Goal: Task Accomplishment & Management: Manage account settings

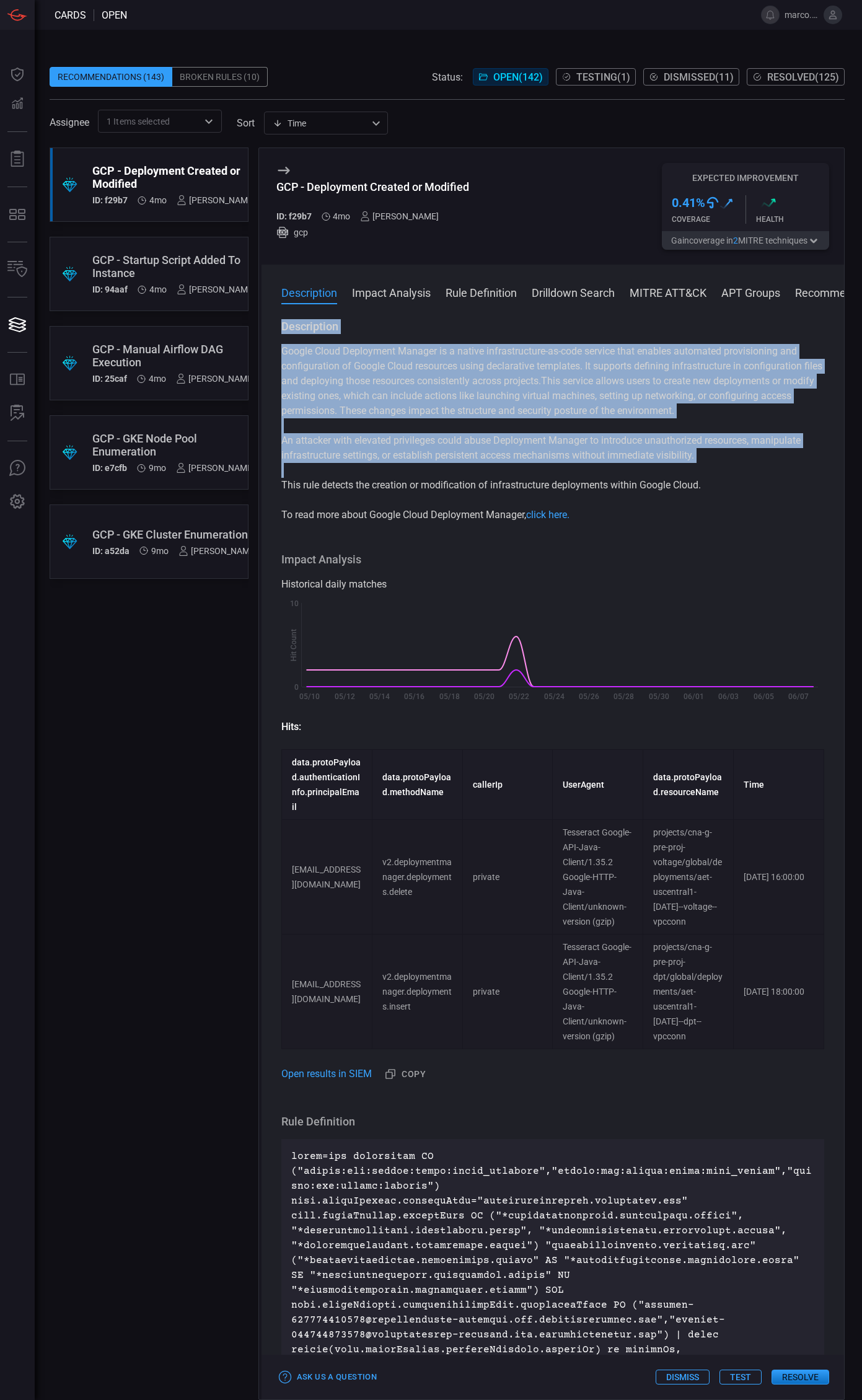
drag, startPoint x: 716, startPoint y: 490, endPoint x: 283, endPoint y: 313, distance: 467.8
click at [280, 315] on div "Description Impact Analysis Rule Definition Drilldown Search MITRE ATT&CK APT G…" at bounding box center [553, 831] width 583 height 1134
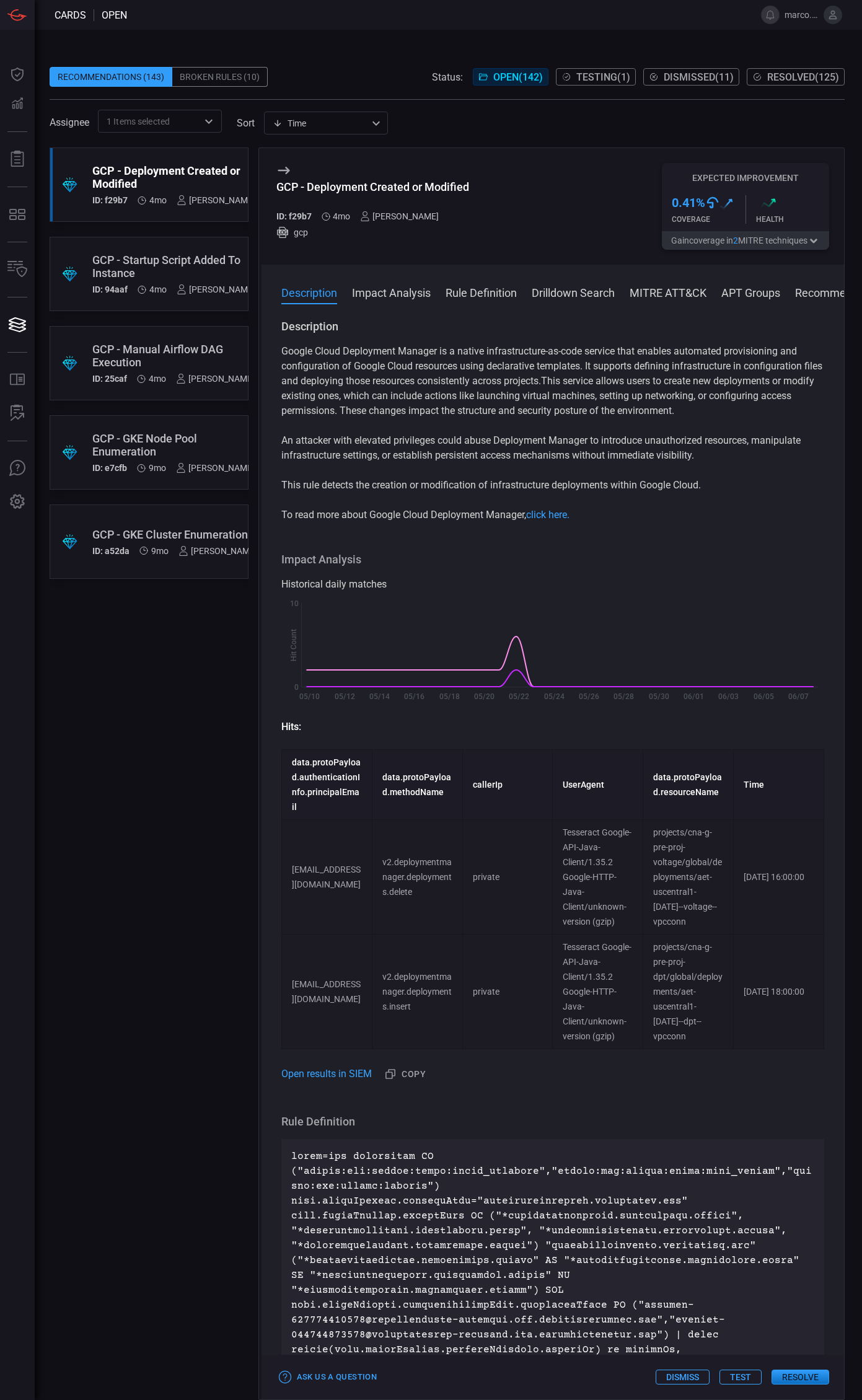
click at [164, 260] on div "GCP - Startup Script Added To Instance" at bounding box center [174, 266] width 163 height 26
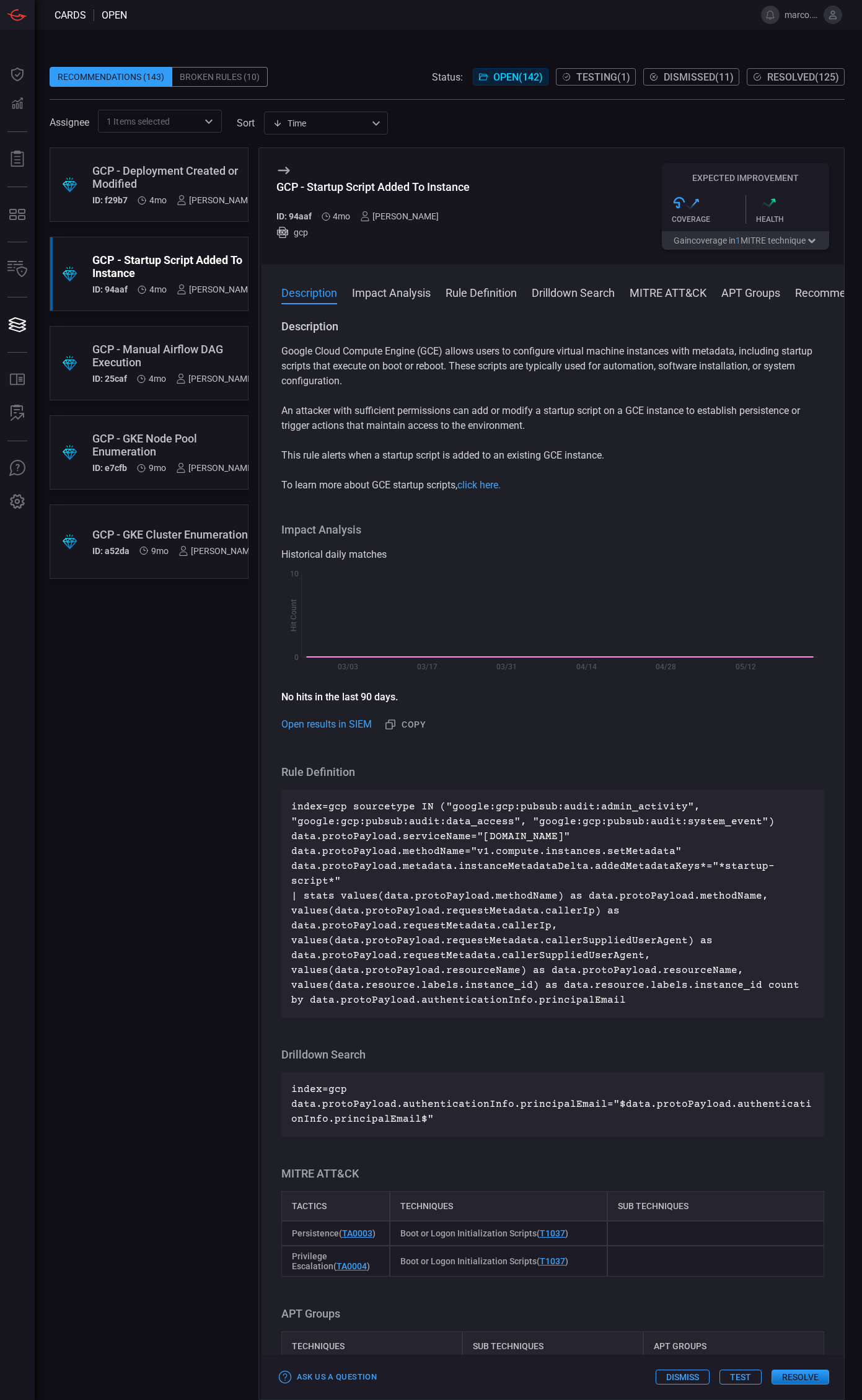
click at [162, 362] on div "GCP - Manual Airflow DAG Execution" at bounding box center [174, 356] width 162 height 26
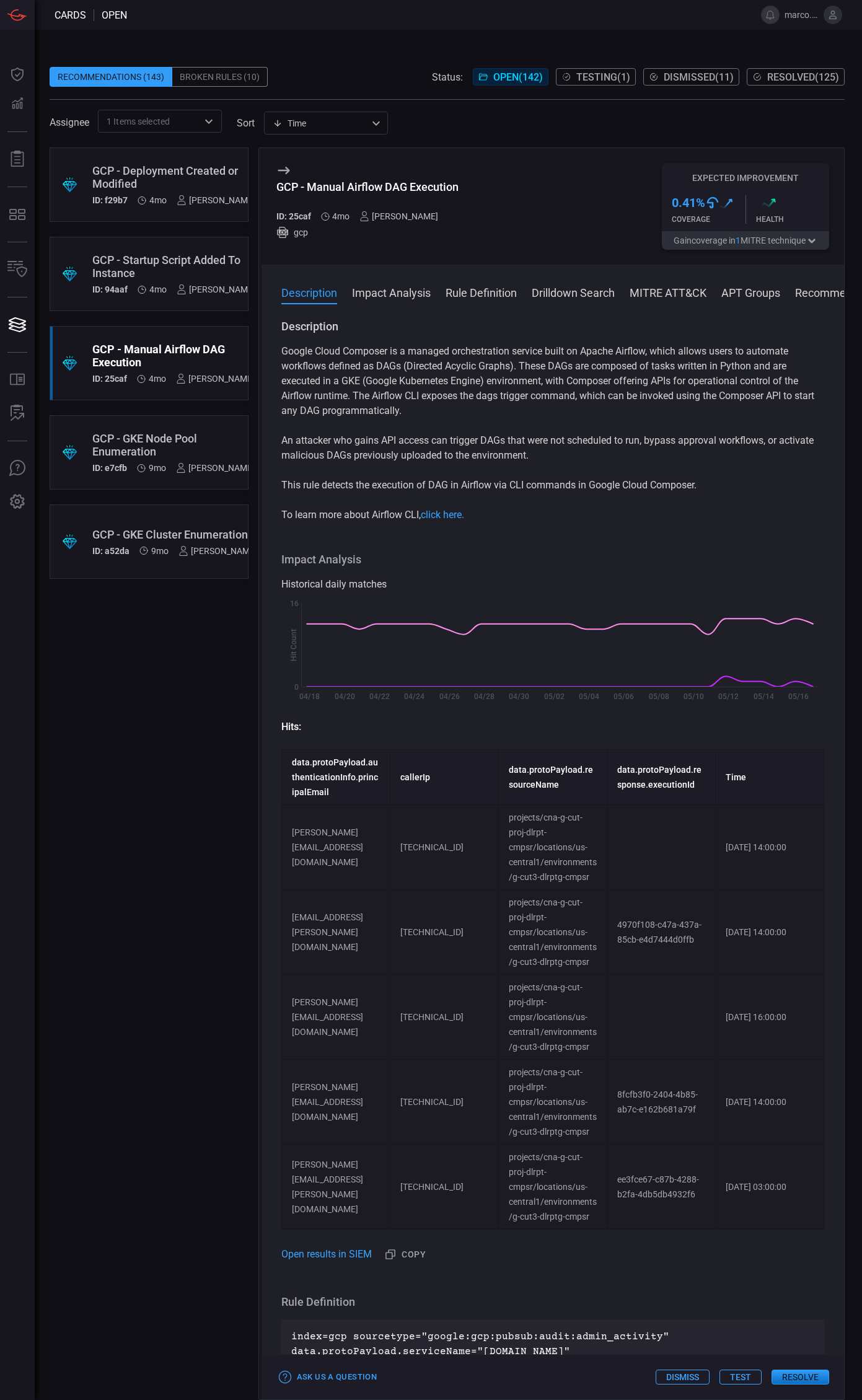
click at [154, 275] on div "GCP - Startup Script Added To Instance" at bounding box center [174, 266] width 163 height 26
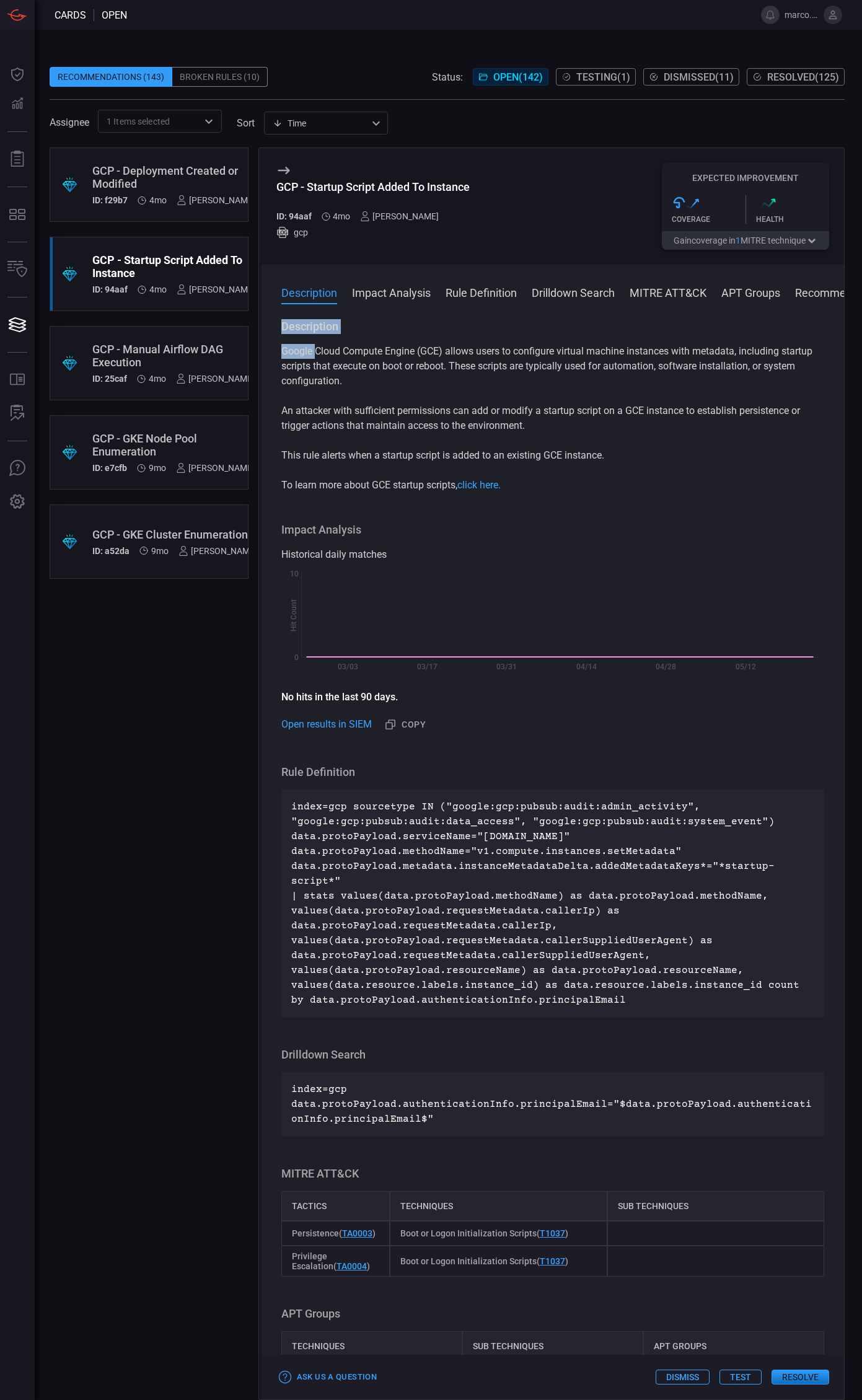
drag, startPoint x: 280, startPoint y: 329, endPoint x: 316, endPoint y: 347, distance: 40.2
click at [316, 347] on div "Description Google Cloud Compute Engine (GCE) allows users to configure virtual…" at bounding box center [553, 856] width 583 height 1076
drag, startPoint x: 497, startPoint y: 199, endPoint x: 277, endPoint y: 186, distance: 220.4
click at [277, 186] on div "GCP - Startup Script Added To Instance ID: 94aaf 4mo [PERSON_NAME] gcp Expected…" at bounding box center [553, 206] width 583 height 117
copy div "GCP - Startup Script Added To Instance"
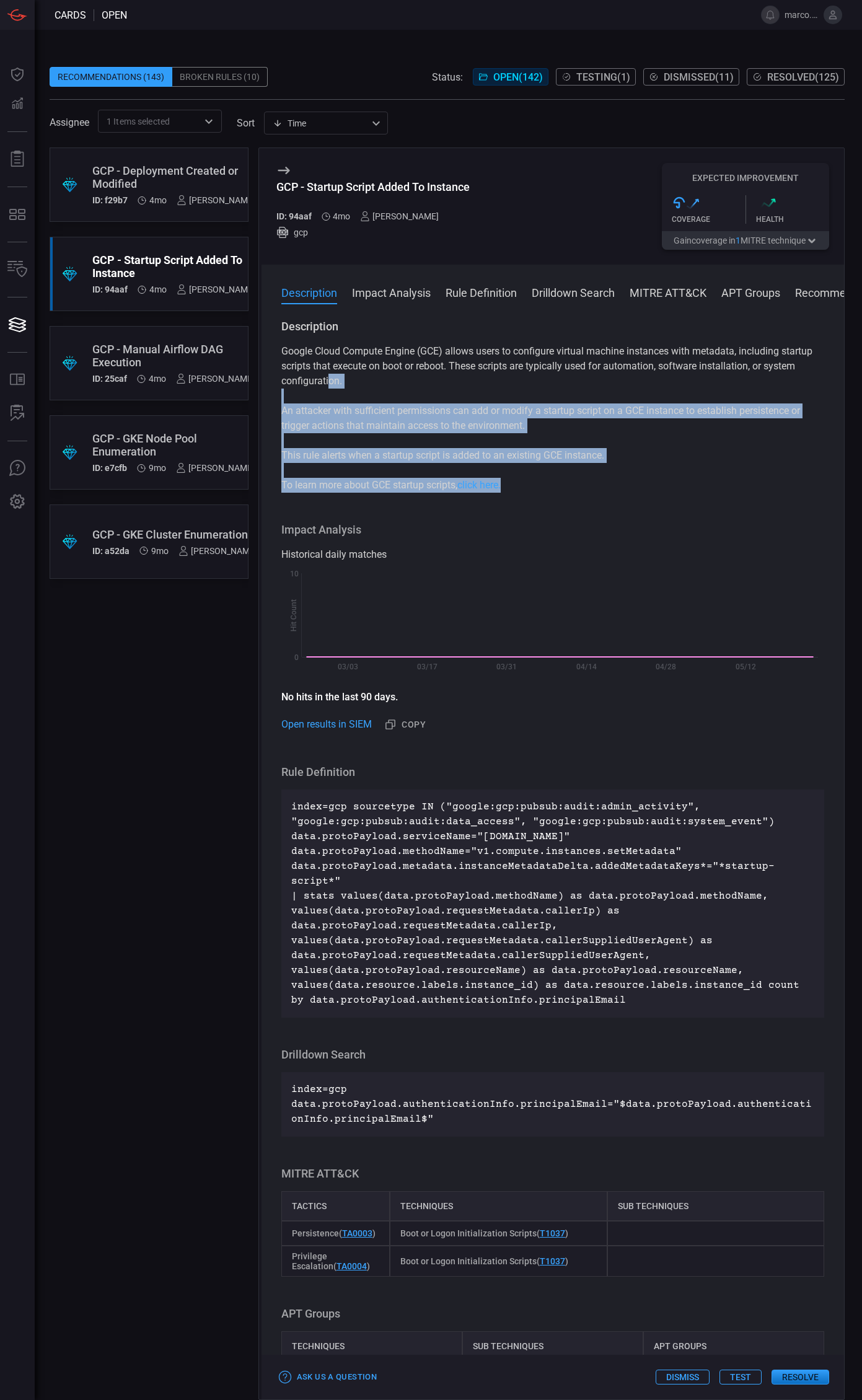
drag, startPoint x: 551, startPoint y: 487, endPoint x: 464, endPoint y: 444, distance: 97.0
click at [335, 380] on div "Google Cloud Compute Engine (GCE) allows users to configure virtual machine ins…" at bounding box center [553, 418] width 543 height 149
drag, startPoint x: 579, startPoint y: 485, endPoint x: 597, endPoint y: 479, distance: 19.0
click at [581, 484] on p "To learn more about GCE startup scripts, click here." at bounding box center [553, 485] width 543 height 15
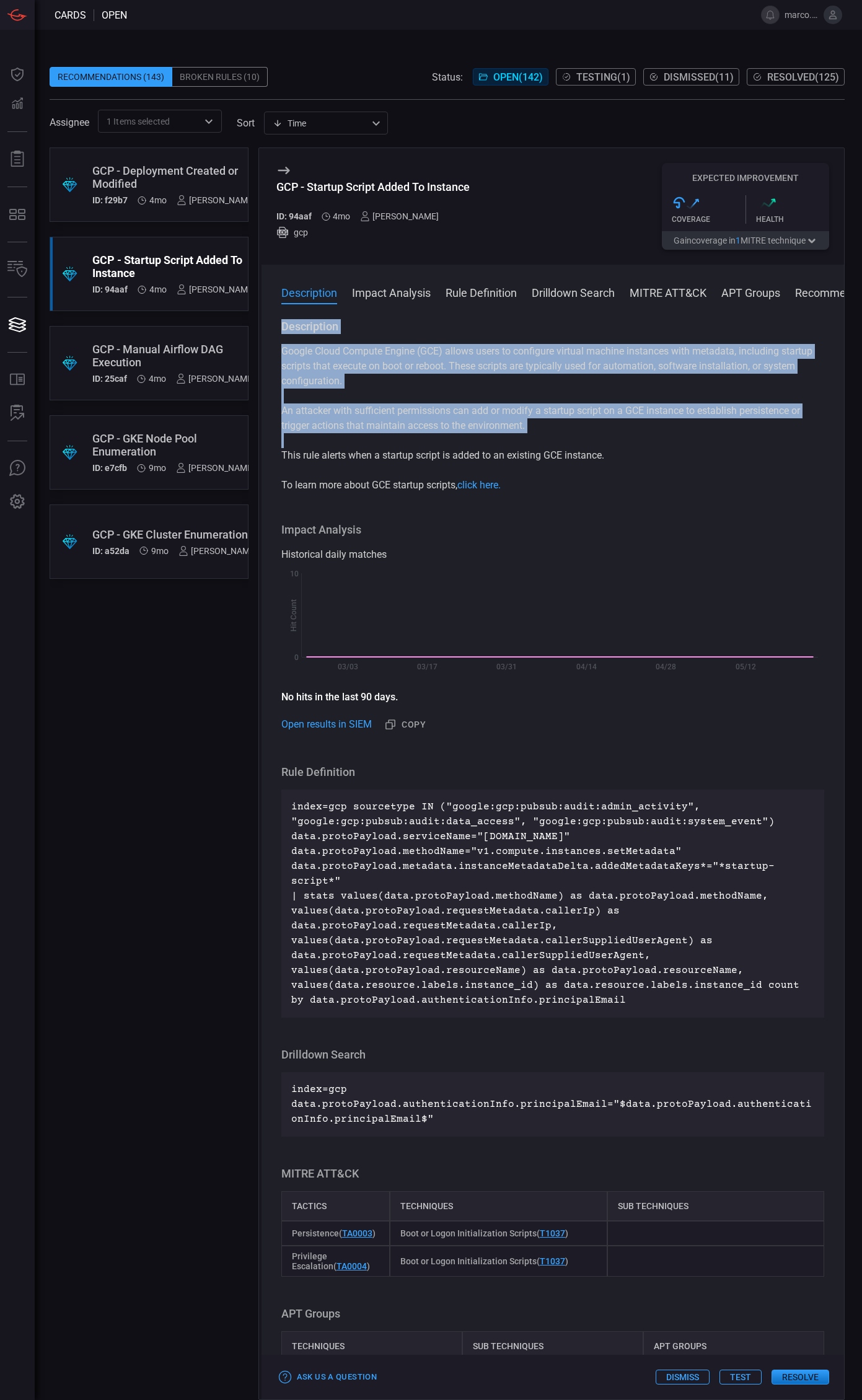
drag, startPoint x: 640, startPoint y: 465, endPoint x: 280, endPoint y: 326, distance: 385.9
click at [280, 326] on div "Description Google Cloud Compute Engine (GCE) allows users to configure virtual…" at bounding box center [553, 856] width 583 height 1076
copy div "Description Google Cloud Compute Engine (GCE) allows users to configure virtual…"
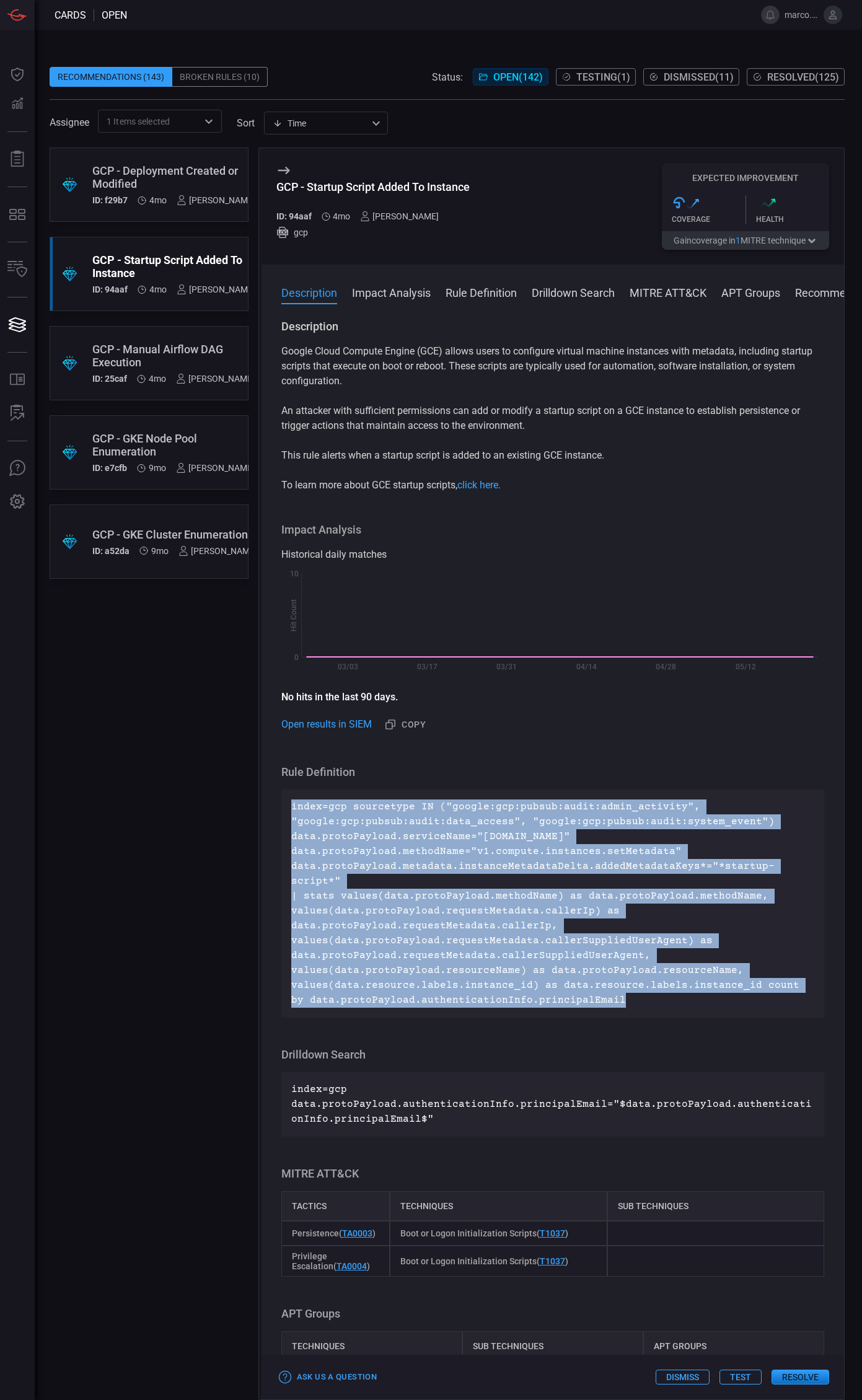
drag, startPoint x: 620, startPoint y: 984, endPoint x: 451, endPoint y: 805, distance: 246.2
click at [284, 802] on div "index=gcp sourcetype IN ("google:gcp:pubsub:audit:admin_activity", "google:gcp:…" at bounding box center [553, 904] width 543 height 228
copy p "index=gcp sourcetype IN ("google:gcp:pubsub:audit:admin_activity", "google:gcp:…"
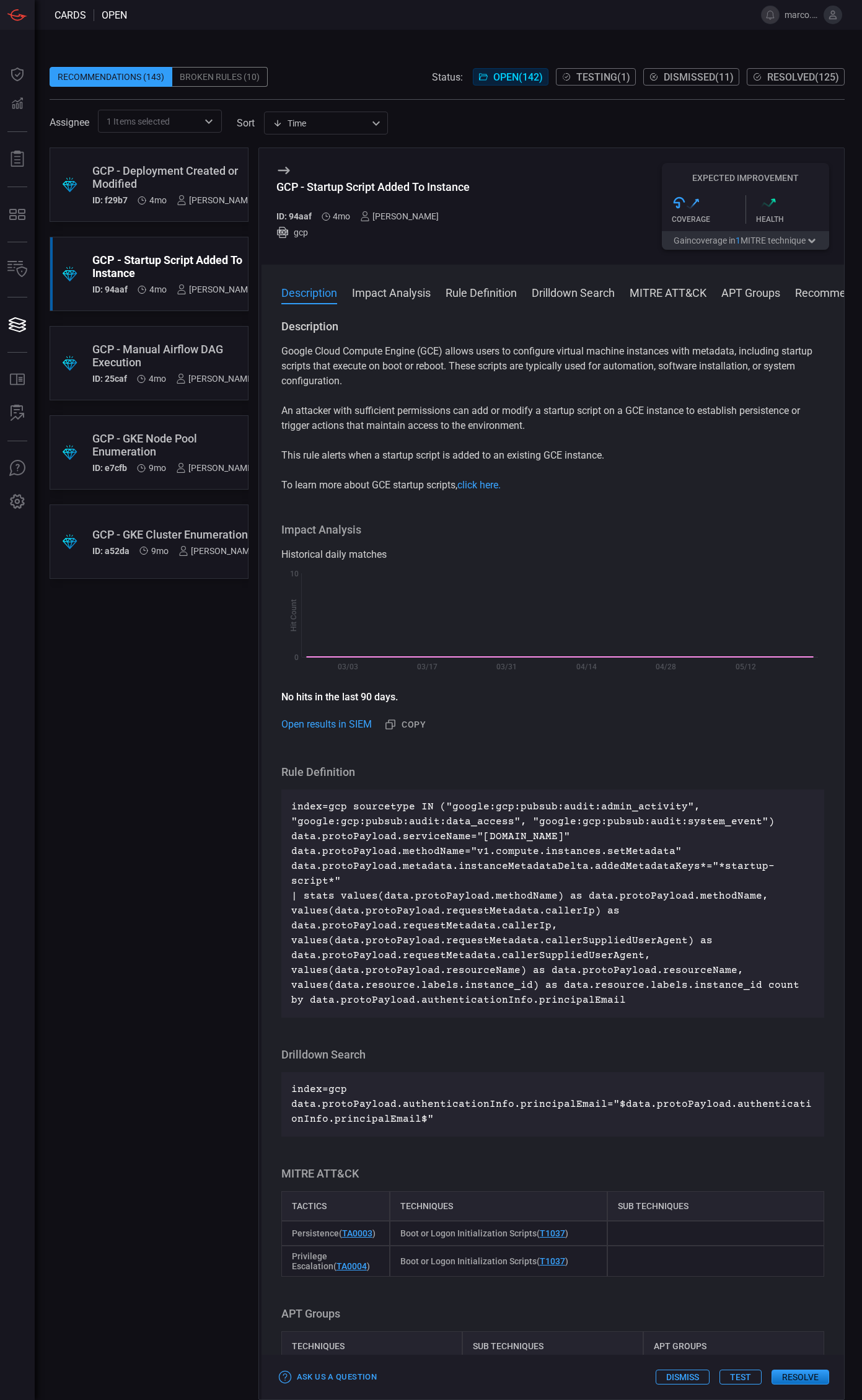
click at [174, 349] on div "GCP - Manual Airflow DAG Execution" at bounding box center [174, 356] width 162 height 26
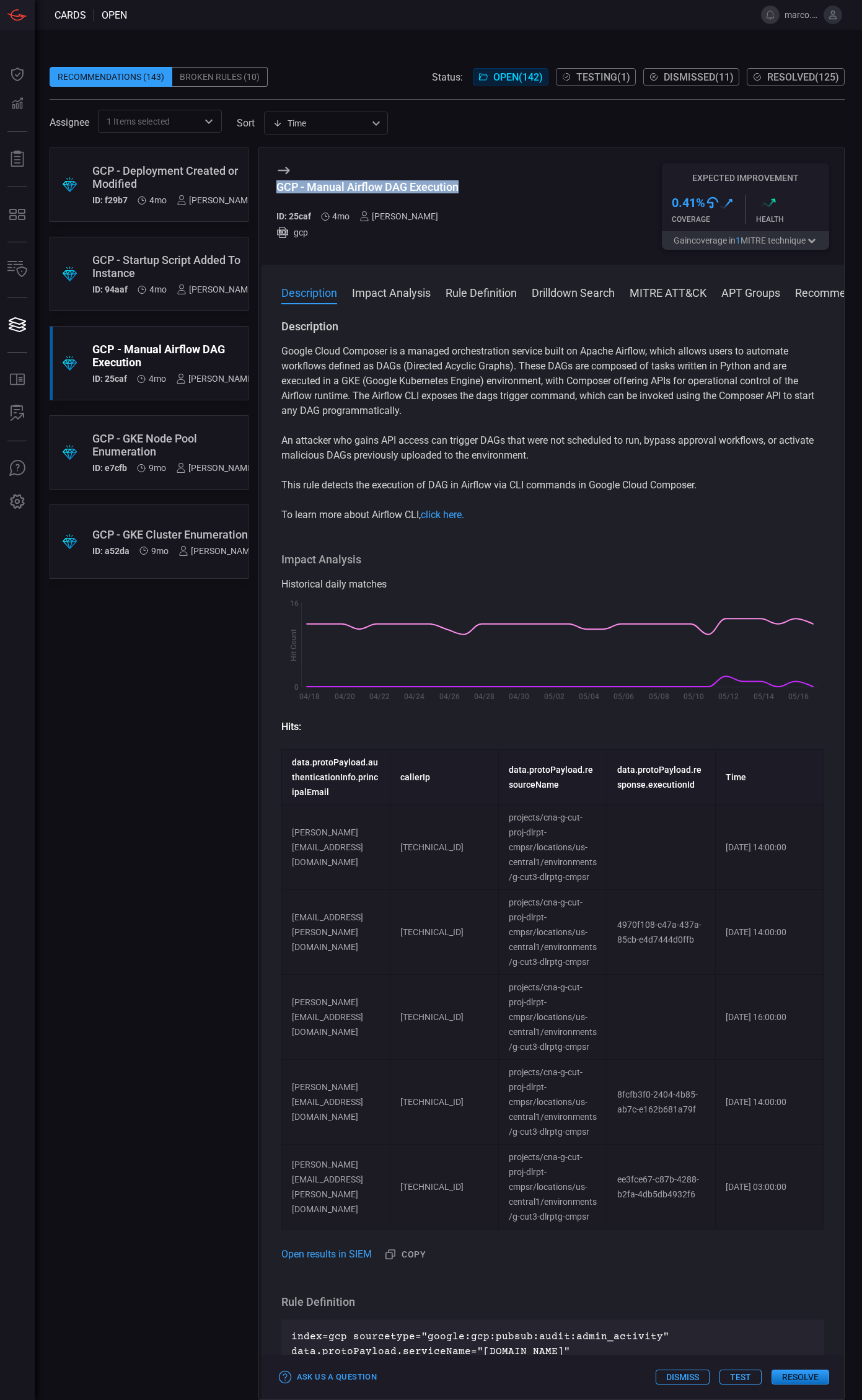
drag, startPoint x: 278, startPoint y: 186, endPoint x: 504, endPoint y: 207, distance: 227.0
click at [504, 207] on div "GCP - Manual Airflow DAG Execution ID: 25caf 4mo [PERSON_NAME] gcp Expected Imp…" at bounding box center [553, 206] width 583 height 117
copy div "GCP - Manual Airflow DAG Execution"
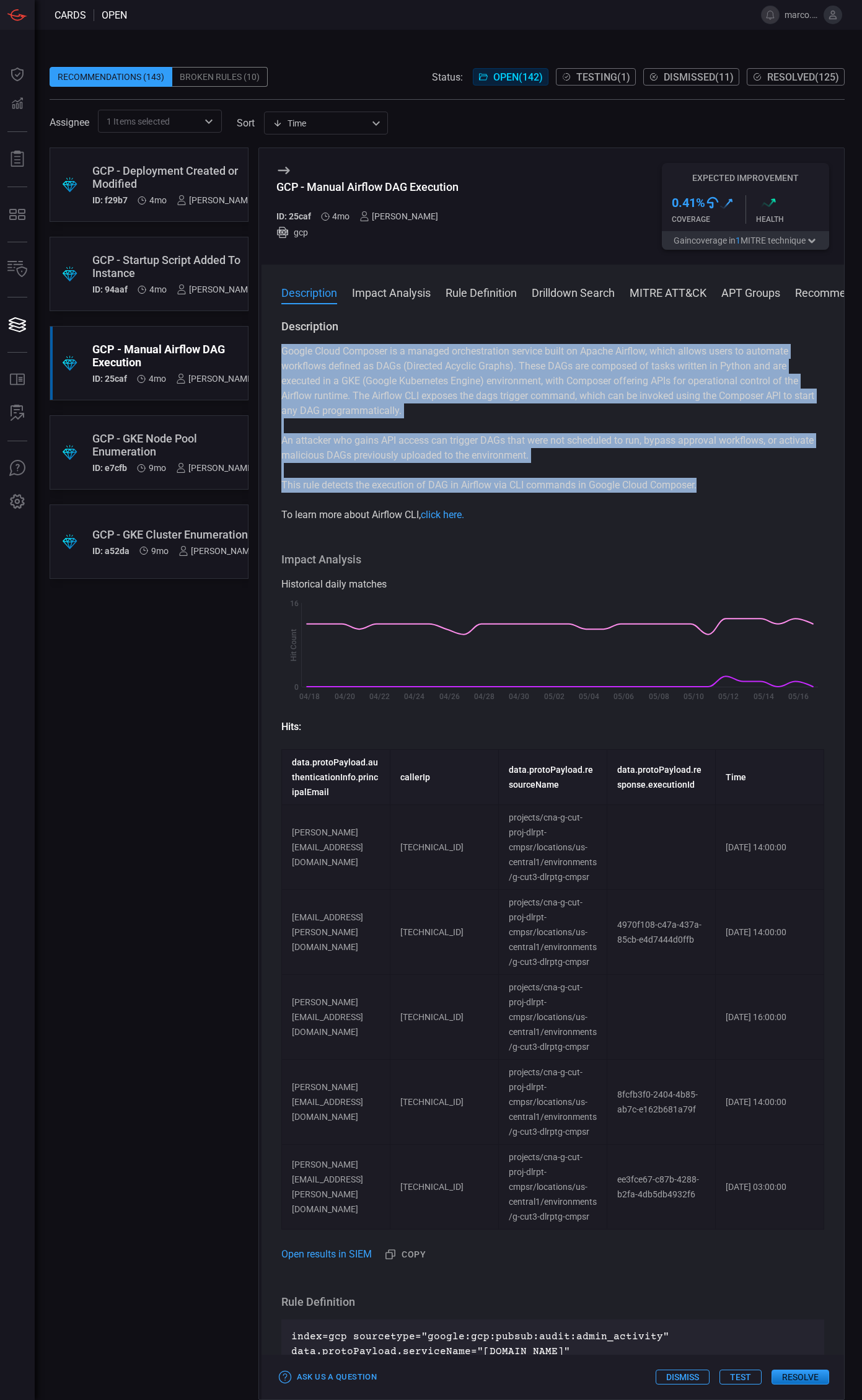
drag, startPoint x: 280, startPoint y: 349, endPoint x: 723, endPoint y: 482, distance: 462.5
click at [723, 482] on div "Description Google Cloud Composer is a managed orchestration service built on A…" at bounding box center [553, 856] width 583 height 1076
copy div "Google Cloud Composer is a managed orchestration service built on Apache Airflo…"
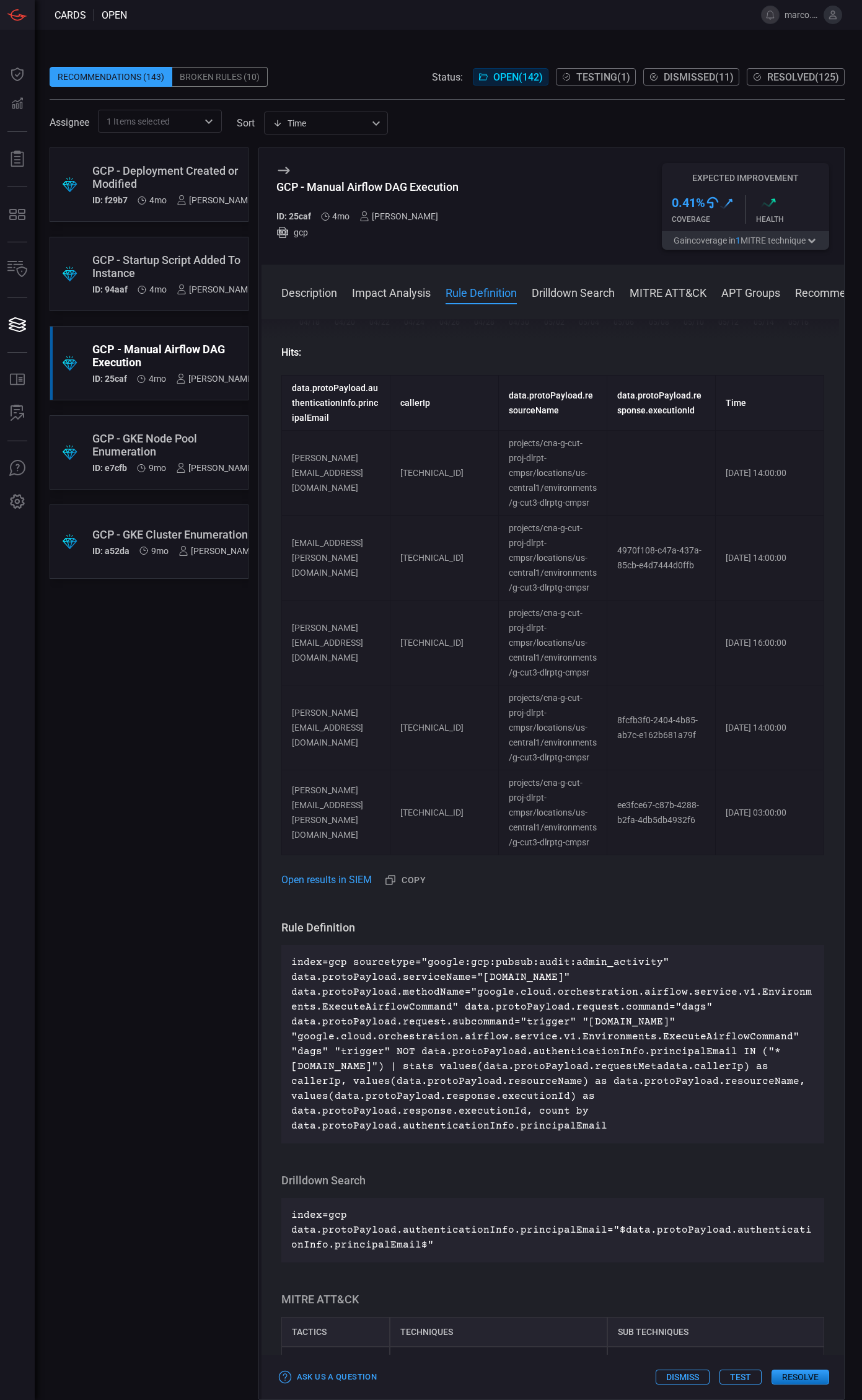
scroll to position [379, 0]
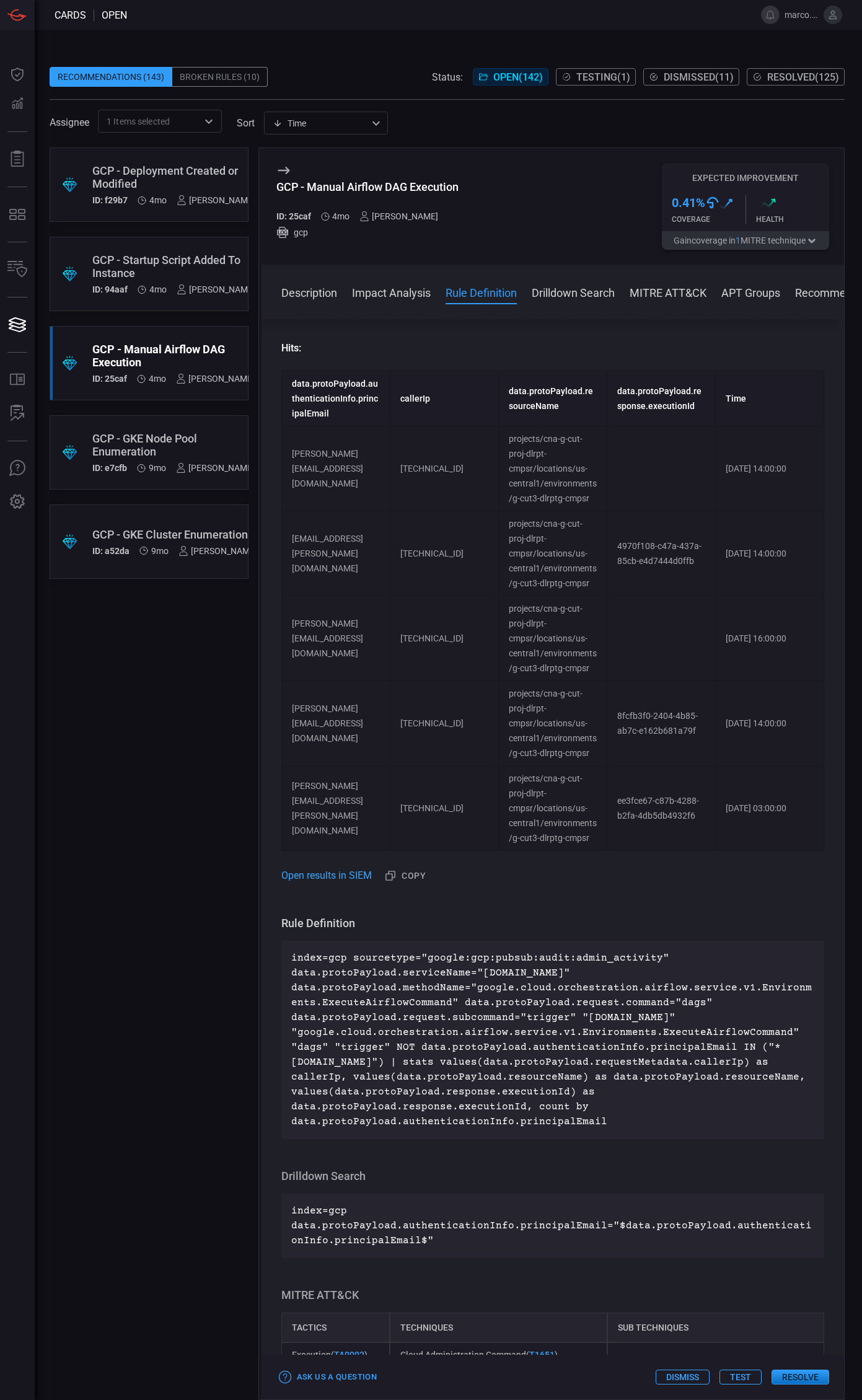
drag, startPoint x: 550, startPoint y: 1116, endPoint x: 294, endPoint y: 955, distance: 302.4
click at [294, 955] on p "index=gcp sourcetype="google:gcp:pubsub:audit:admin_activity" data.protoPayload…" at bounding box center [553, 1040] width 523 height 178
copy p "index=gcp sourcetype="google:gcp:pubsub:audit:admin_activity" data.protoPayload…"
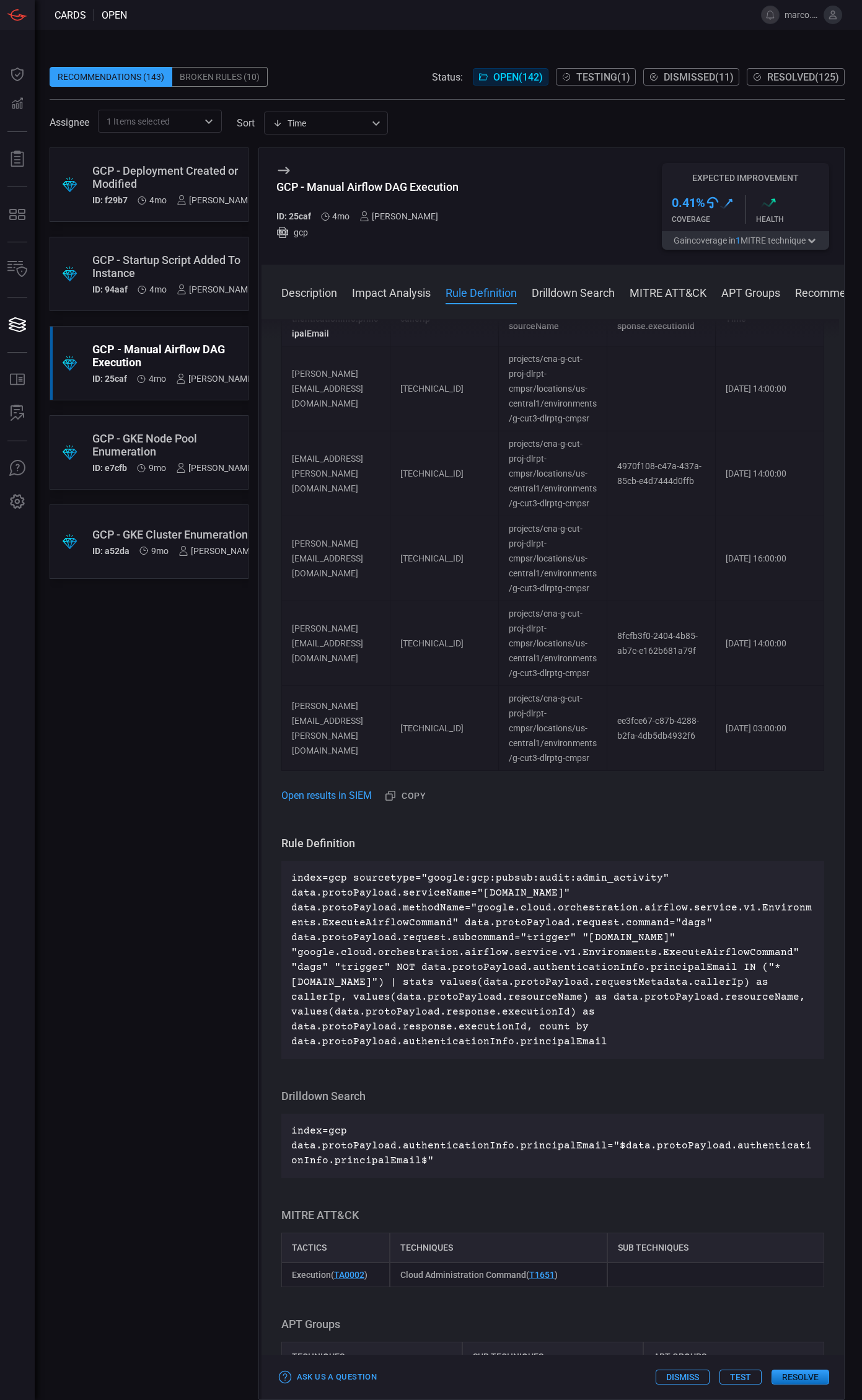
scroll to position [454, 0]
click at [133, 81] on div "Recommendations (143)" at bounding box center [111, 77] width 123 height 20
click at [179, 120] on input "text" at bounding box center [184, 120] width 28 height 15
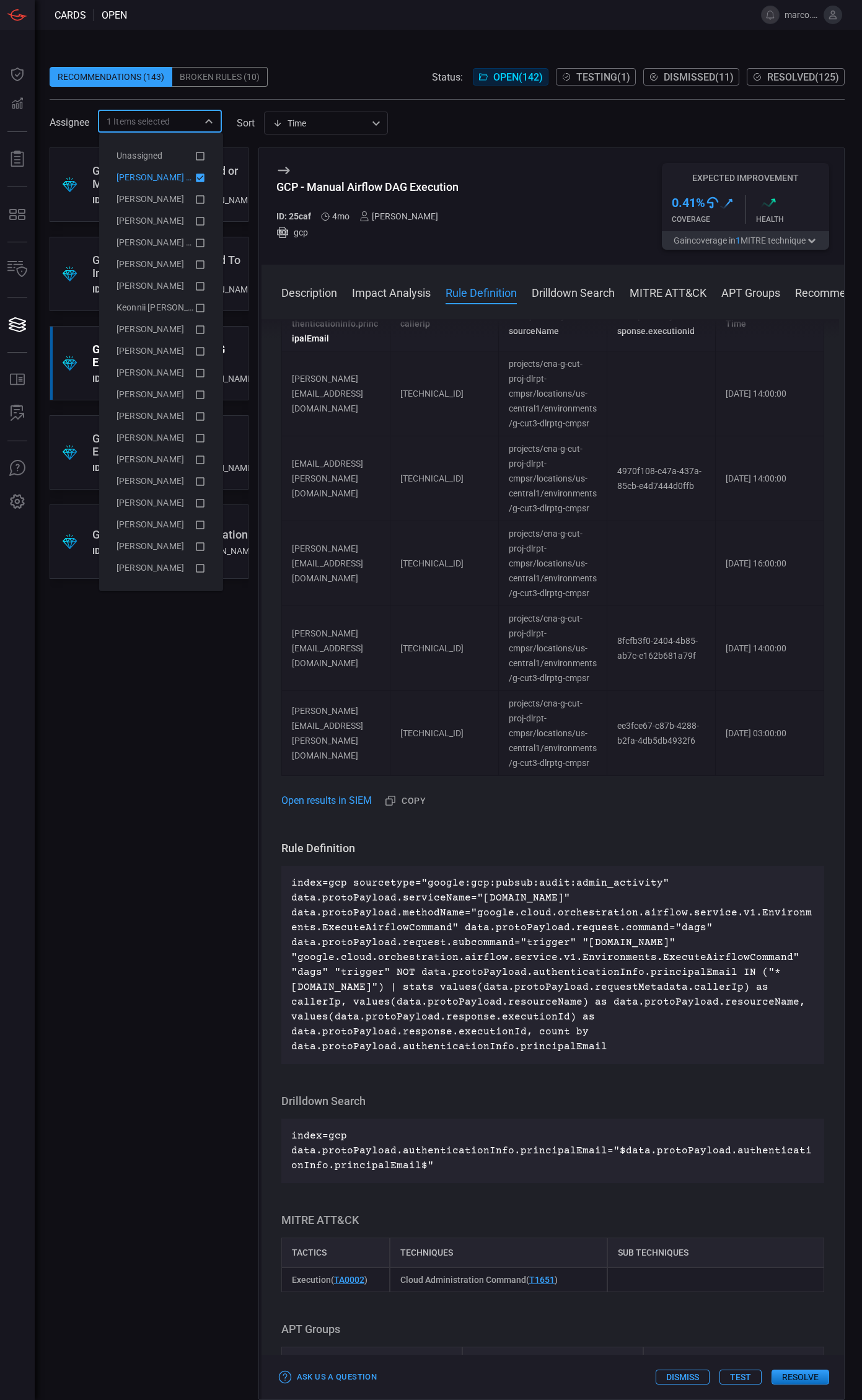
click at [201, 179] on icon at bounding box center [201, 178] width 9 height 9
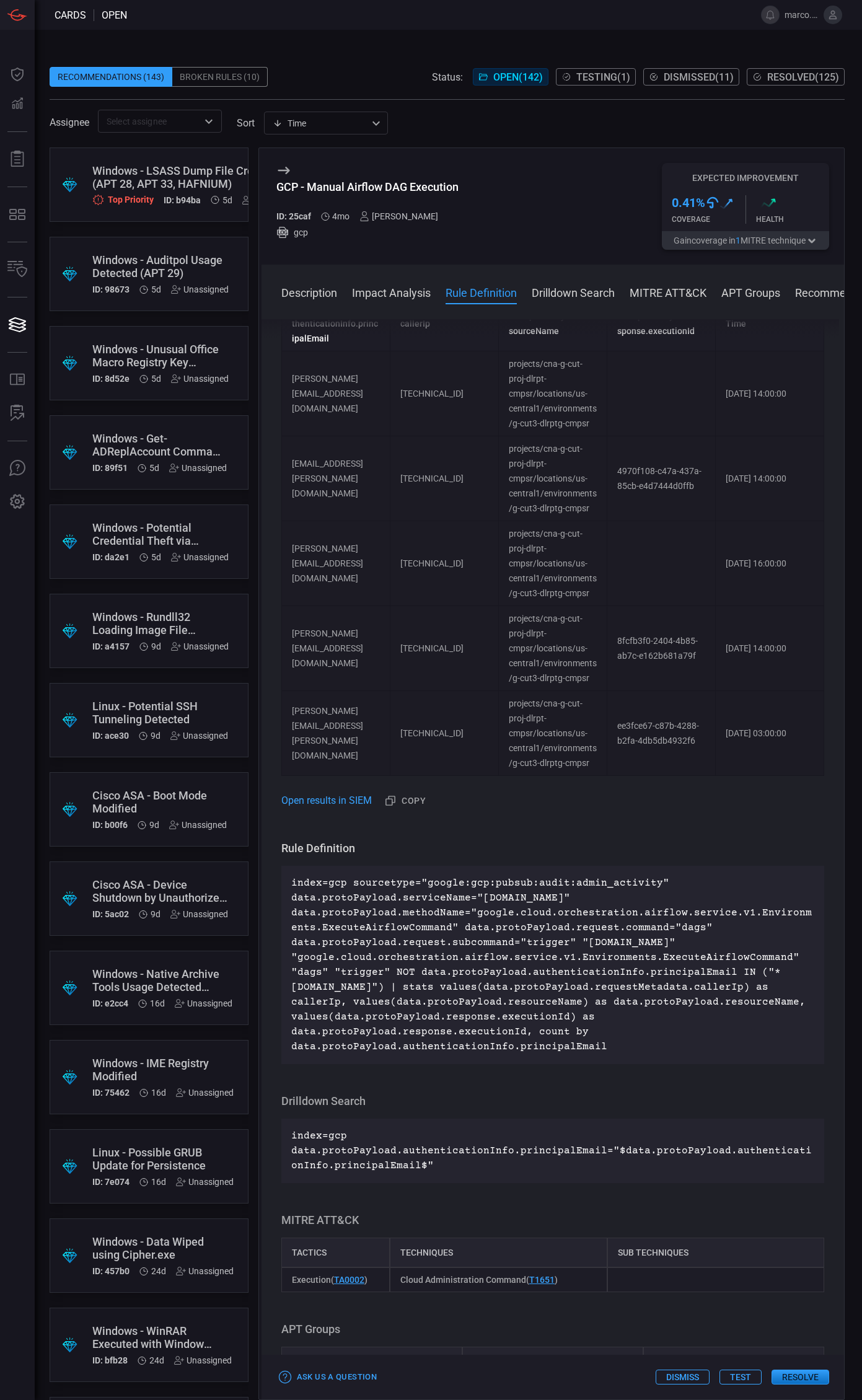
click at [240, 182] on div "Windows - LSASS Dump File Created (APT 28, APT 33, HAFNIUM)" at bounding box center [196, 176] width 208 height 26
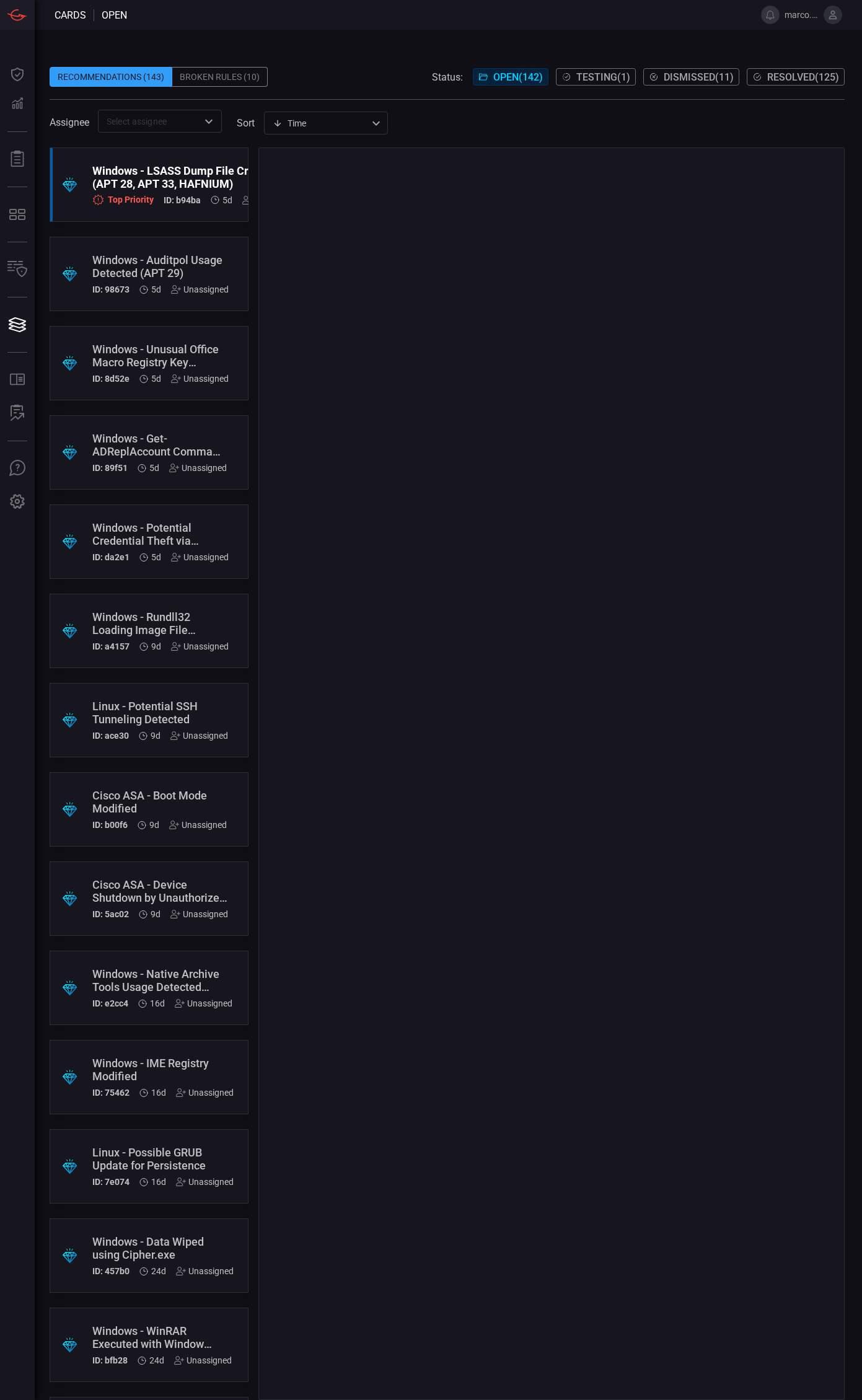
click at [241, 202] on div "Top Priority ID: b94ba 5d Unassigned" at bounding box center [196, 201] width 208 height 11
click at [245, 201] on icon at bounding box center [247, 200] width 10 height 10
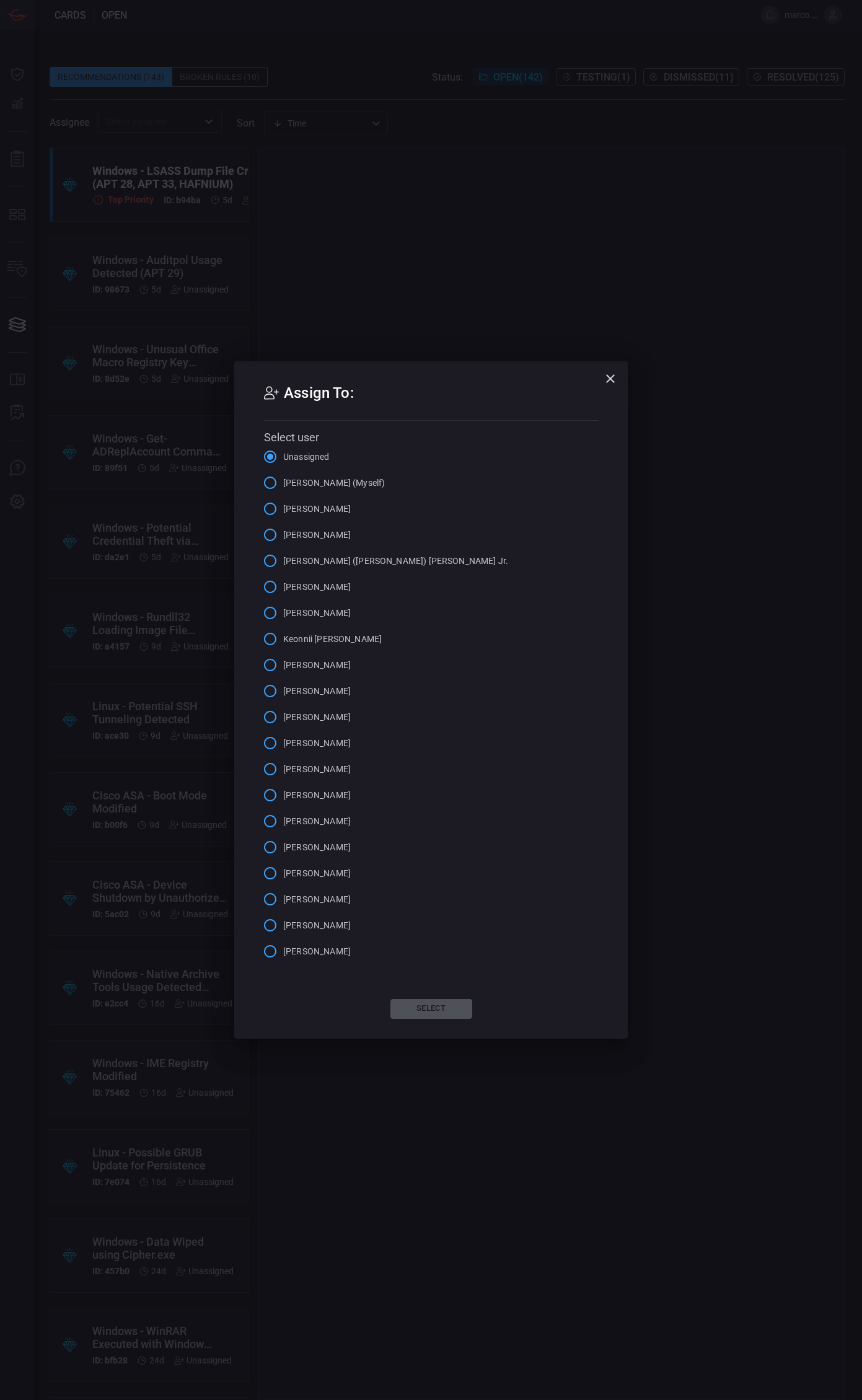
click at [343, 485] on span "[PERSON_NAME] (Myself)" at bounding box center [334, 483] width 102 height 13
click at [283, 485] on input "[PERSON_NAME] (Myself)" at bounding box center [270, 482] width 26 height 26
click at [459, 1010] on button "Select" at bounding box center [431, 1009] width 82 height 20
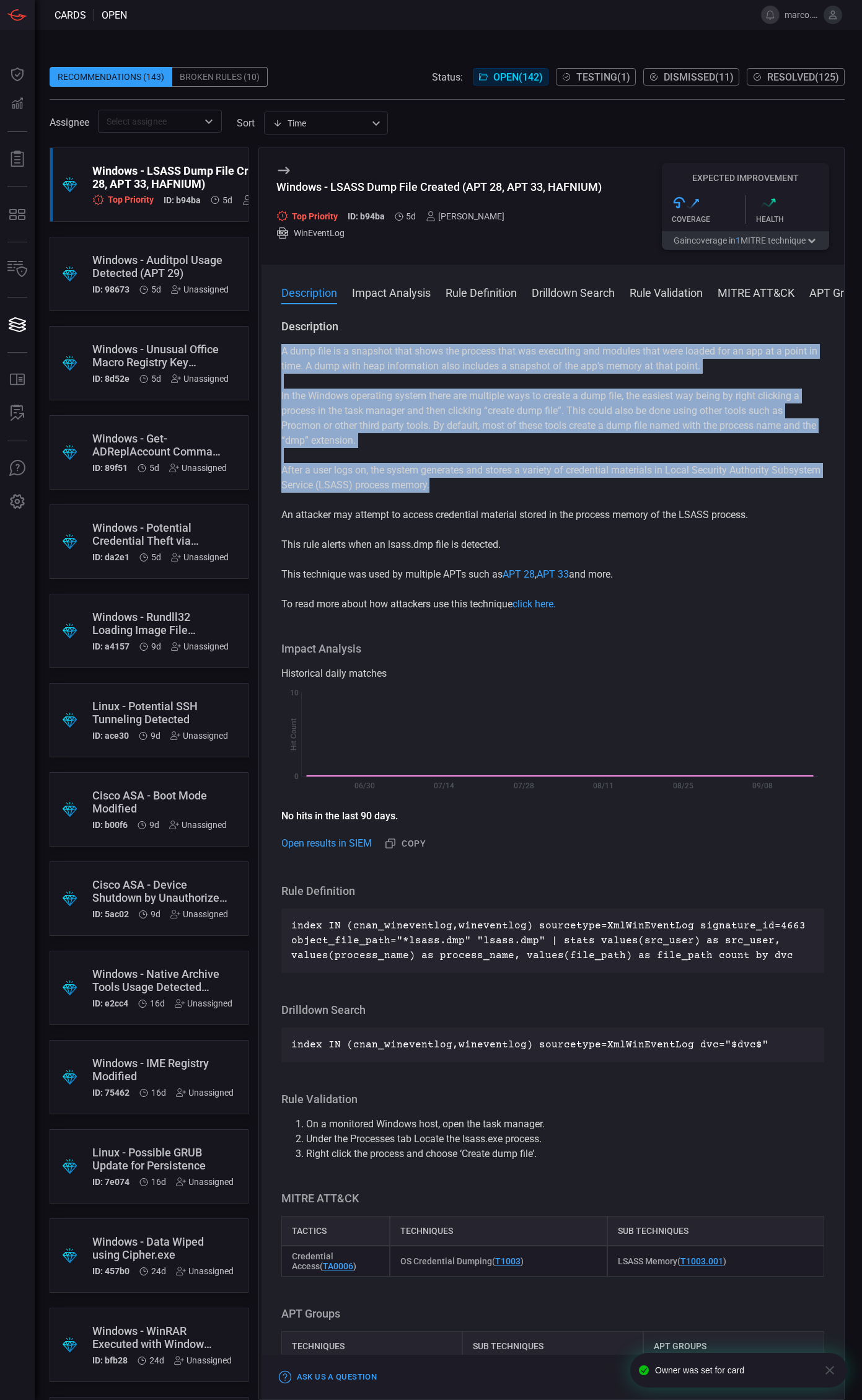
drag, startPoint x: 279, startPoint y: 351, endPoint x: 332, endPoint y: 359, distance: 53.6
click at [476, 434] on div "Description A dump file is a snapshot that shows the process that was executing…" at bounding box center [553, 856] width 583 height 1076
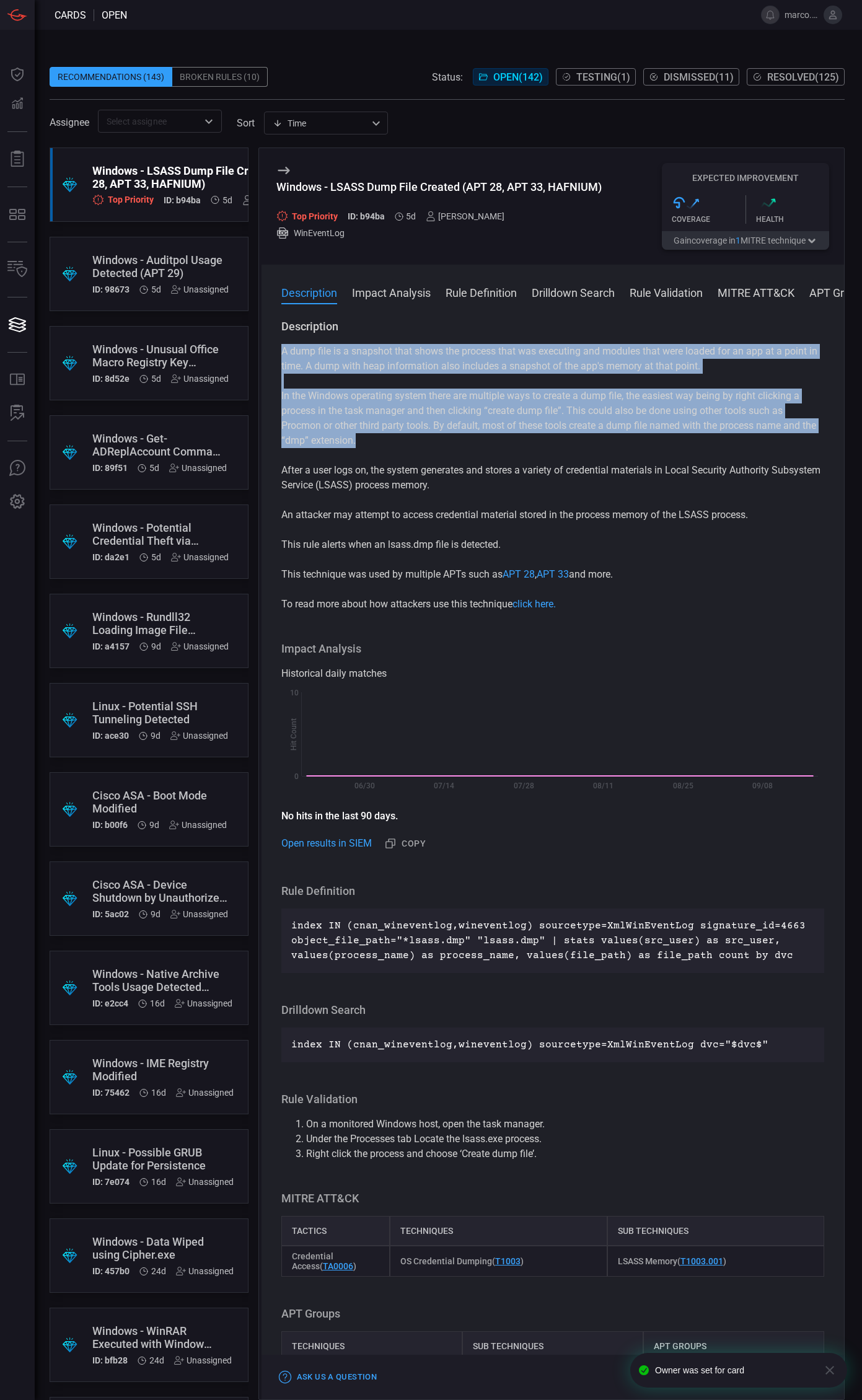
drag, startPoint x: 318, startPoint y: 357, endPoint x: 302, endPoint y: 348, distance: 18.4
click at [315, 355] on p "A dump file is a snapshot that shows the process that was executing and modules…" at bounding box center [553, 358] width 543 height 29
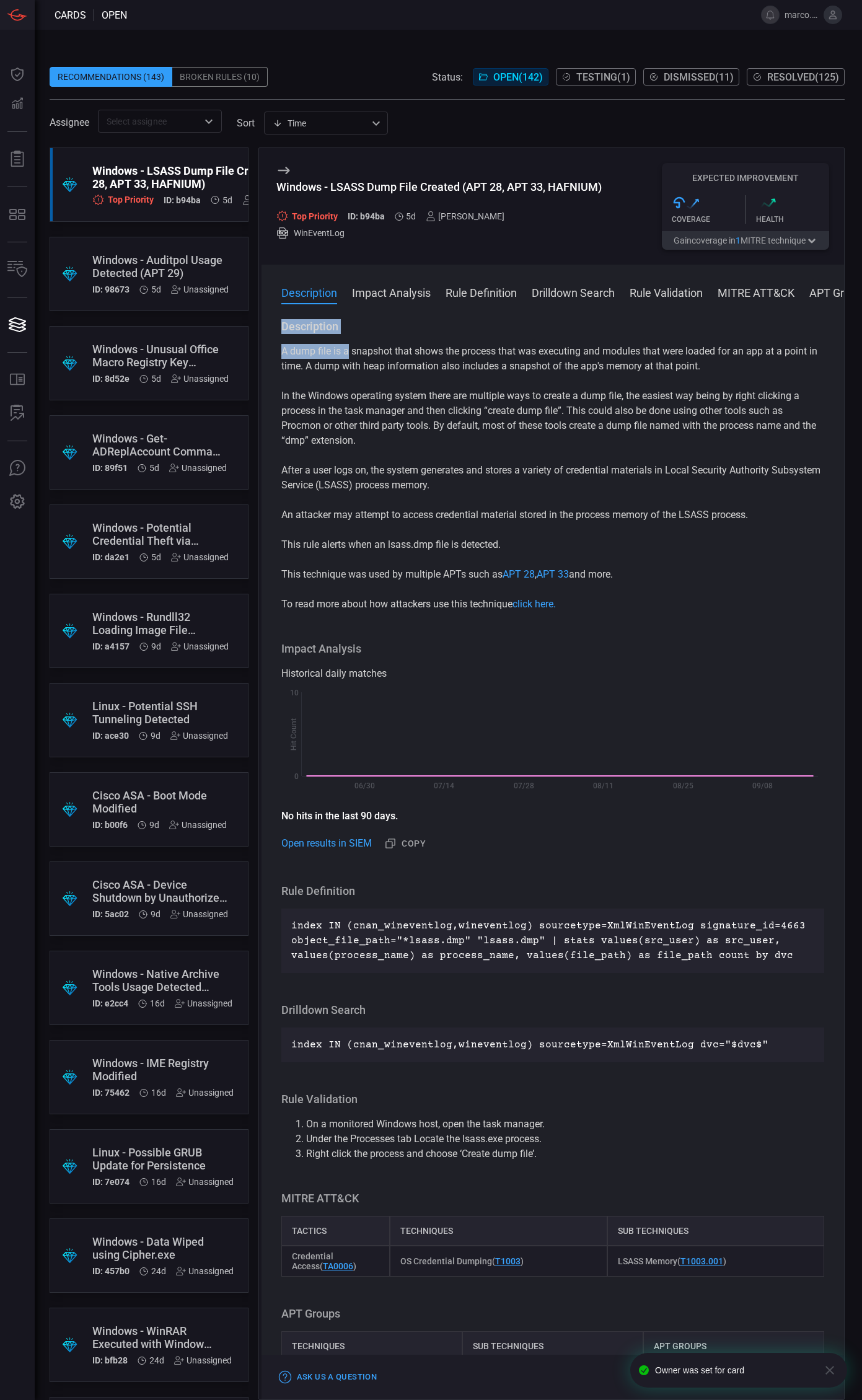
drag, startPoint x: 281, startPoint y: 326, endPoint x: 349, endPoint y: 355, distance: 73.9
click at [349, 355] on div "Description A dump file is a snapshot that shows the process that was executing…" at bounding box center [553, 465] width 543 height 292
drag, startPoint x: 612, startPoint y: 185, endPoint x: 276, endPoint y: 186, distance: 336.0
click at [276, 186] on div "Windows - LSASS Dump File Created (APT 28, APT 33, HAFNIUM) Top Priority ID: b9…" at bounding box center [553, 206] width 583 height 117
copy div "Windows - LSASS Dump File Created (APT 28, APT 33, HAFNIUM)"
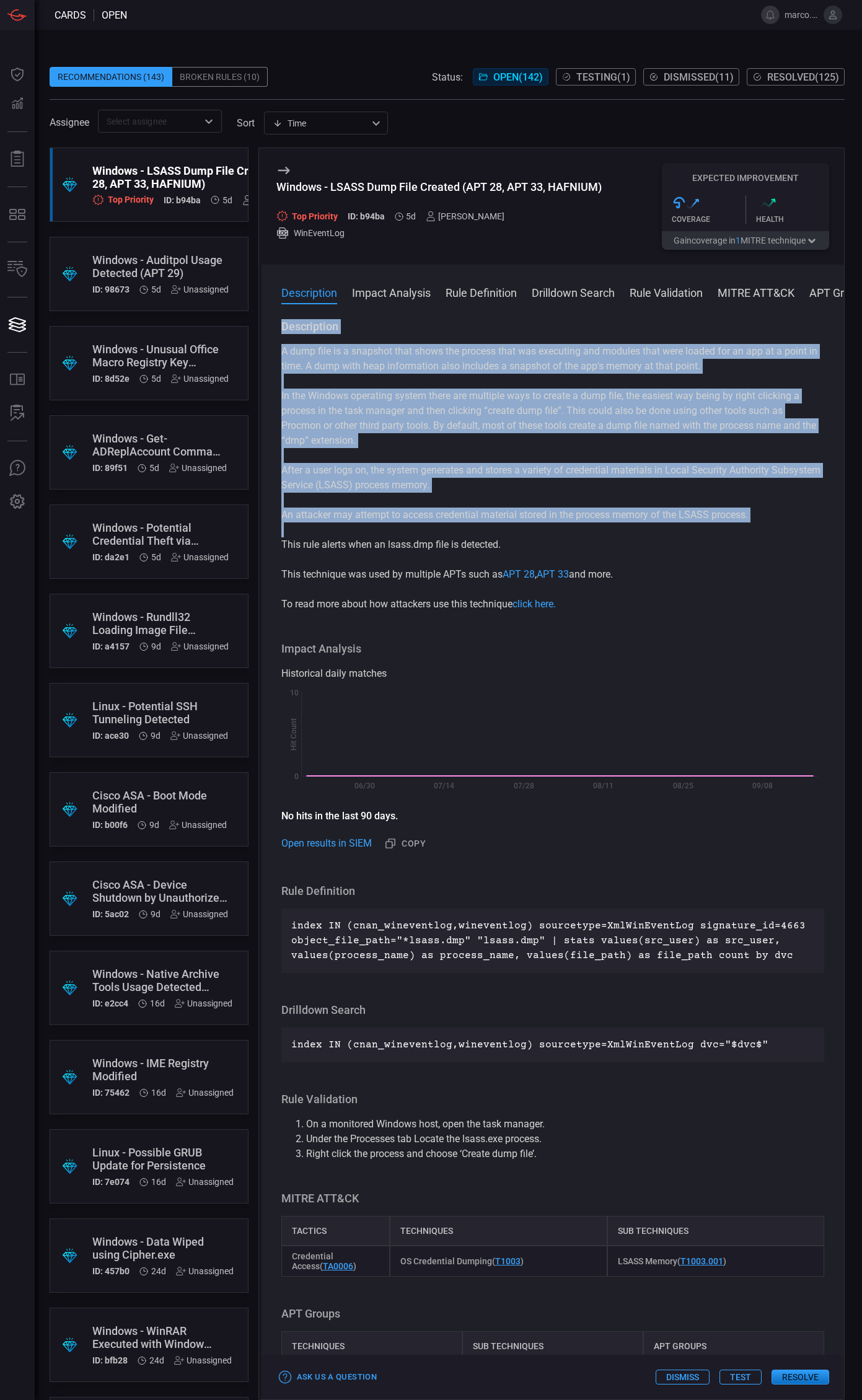
drag, startPoint x: 282, startPoint y: 323, endPoint x: 629, endPoint y: 550, distance: 414.7
click at [629, 551] on div "Description A dump file is a snapshot that shows the process that was executing…" at bounding box center [553, 465] width 543 height 292
copy div "Description A dump file is a snapshot that shows the process that was executing…"
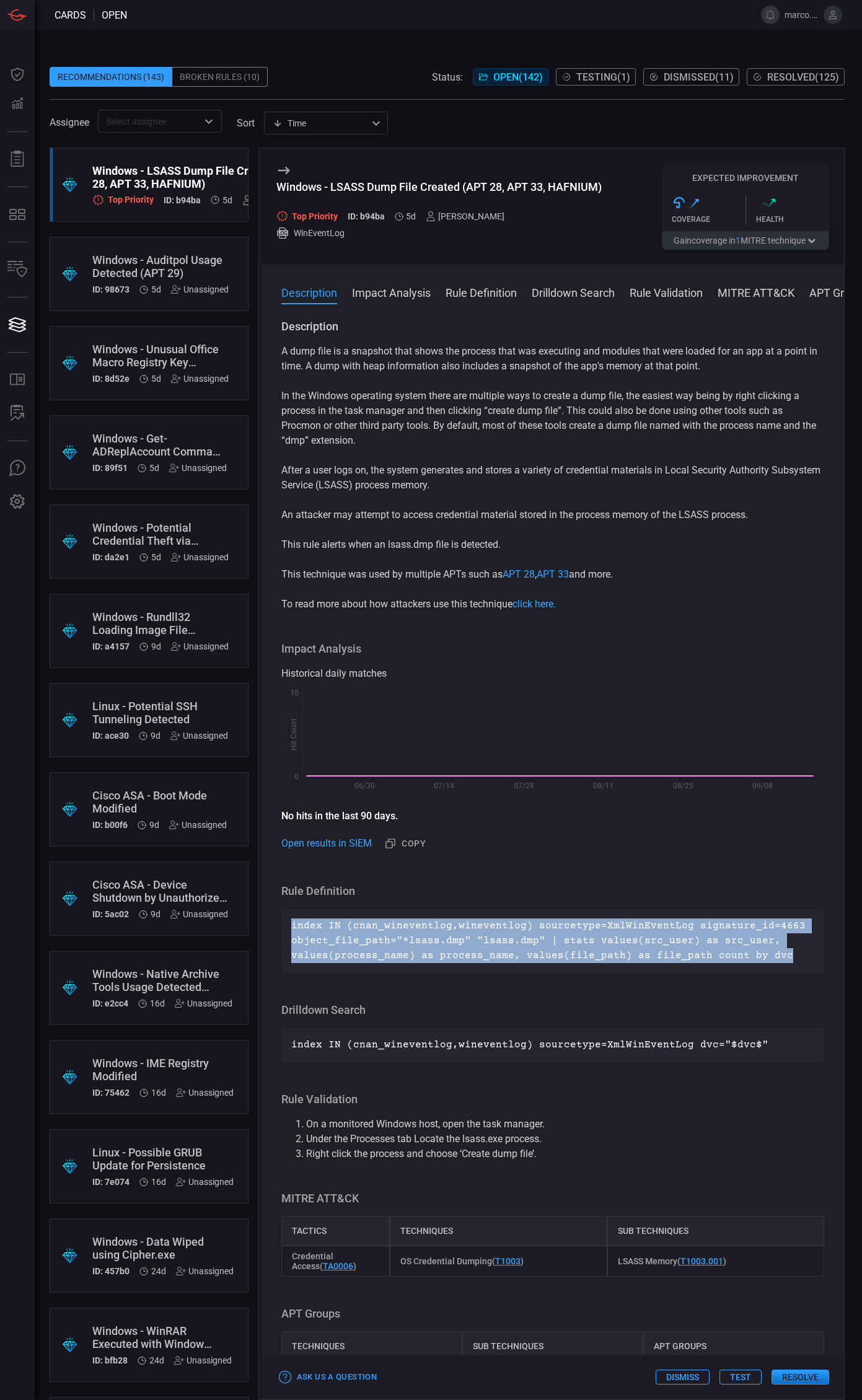
drag, startPoint x: 289, startPoint y: 920, endPoint x: 785, endPoint y: 956, distance: 497.3
click at [785, 956] on div "index IN (cnan_wineventlog,wineventlog) sourcetype=XmlWinEventLog signature_id=…" at bounding box center [553, 940] width 543 height 64
copy p "index IN (cnan_wineventlog,wineventlog) sourcetype=XmlWinEventLog signature_id=…"
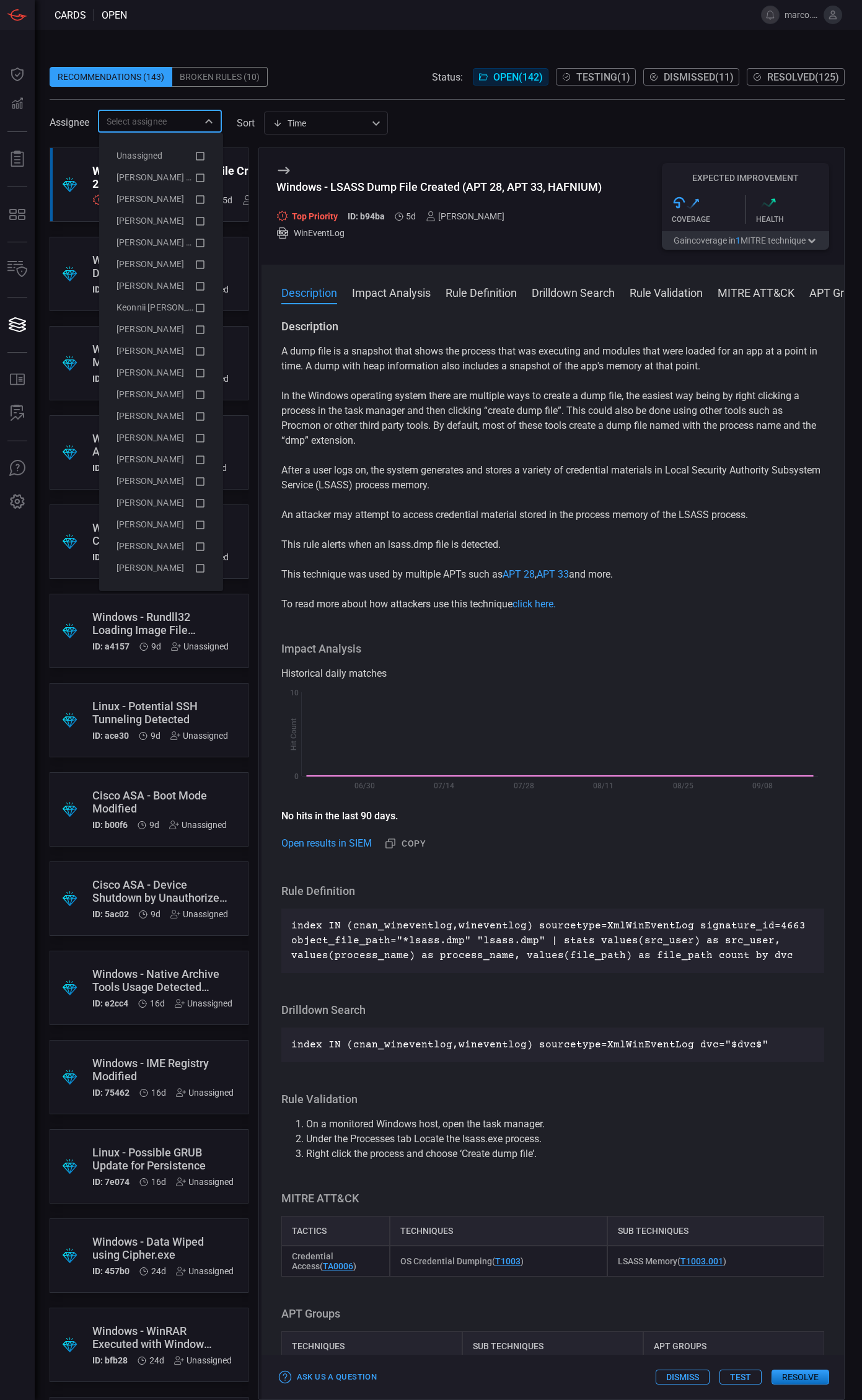
click at [168, 119] on input "text" at bounding box center [150, 120] width 96 height 15
click at [197, 176] on icon at bounding box center [200, 177] width 12 height 15
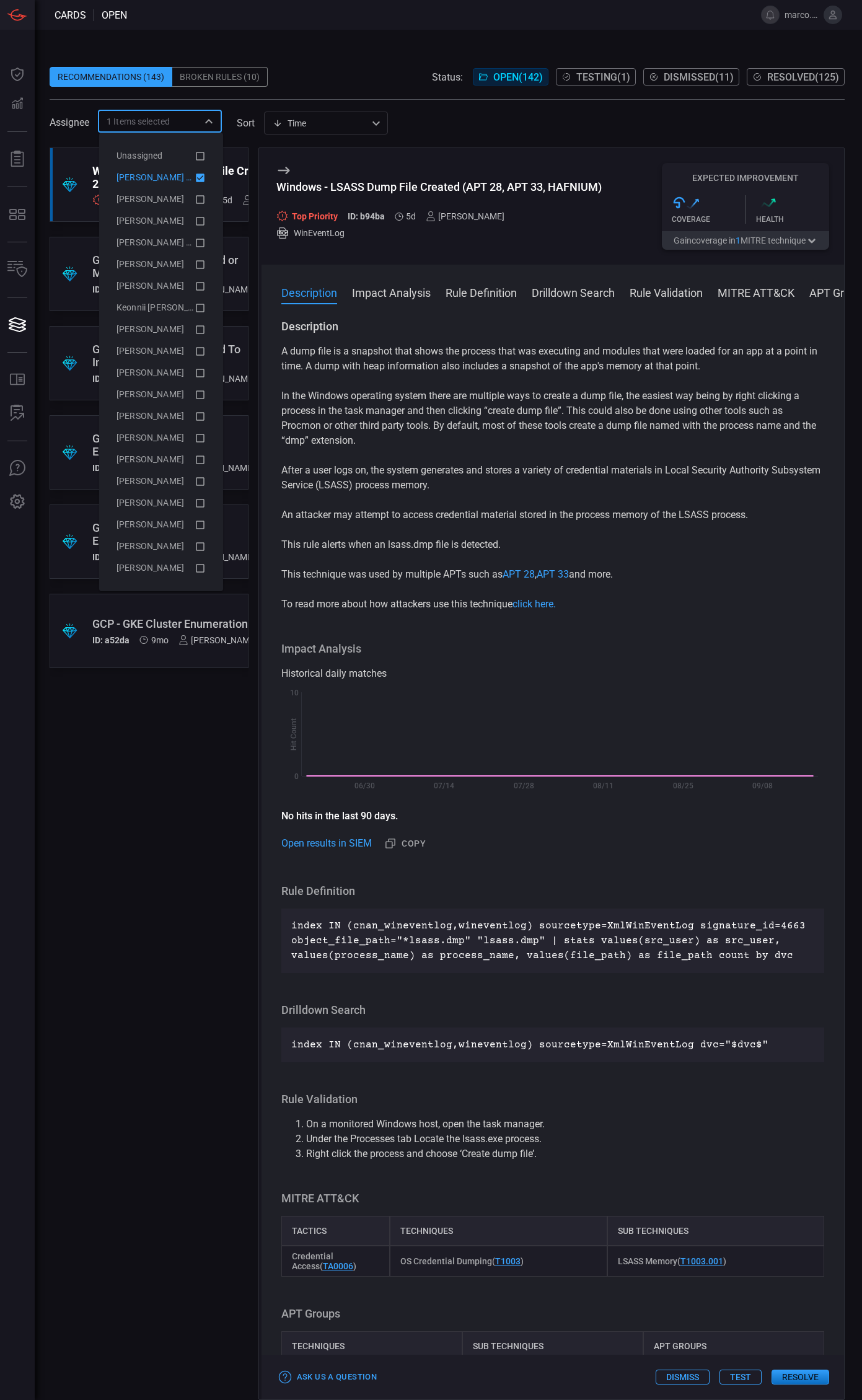
click at [327, 72] on div "Recommendations (143) Broken Rules (10) Status: Open ( 142 ) Testing ( 1 ) Dism…" at bounding box center [447, 77] width 795 height 20
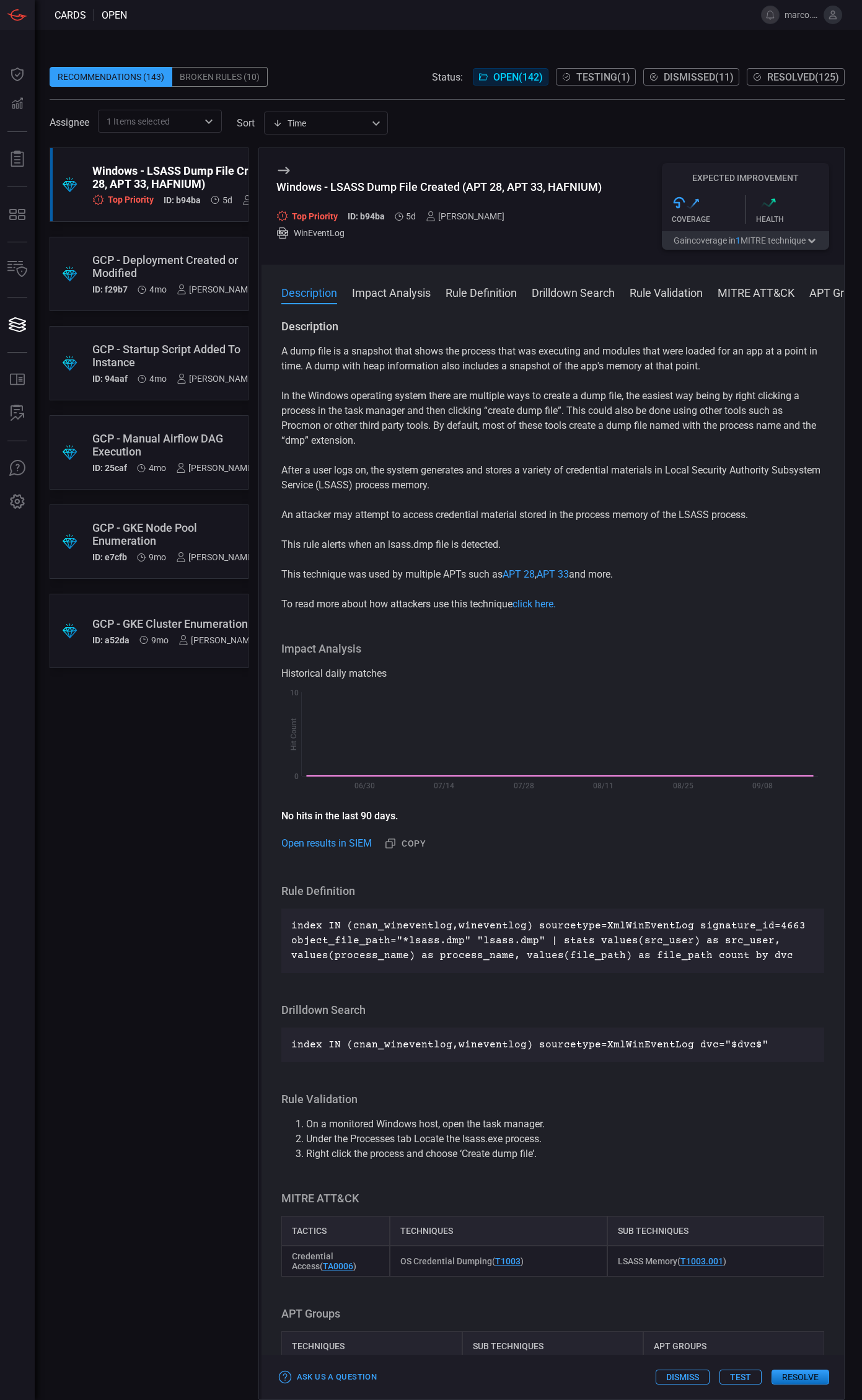
click at [139, 437] on div "GCP - Manual Airflow DAG Execution" at bounding box center [174, 445] width 162 height 26
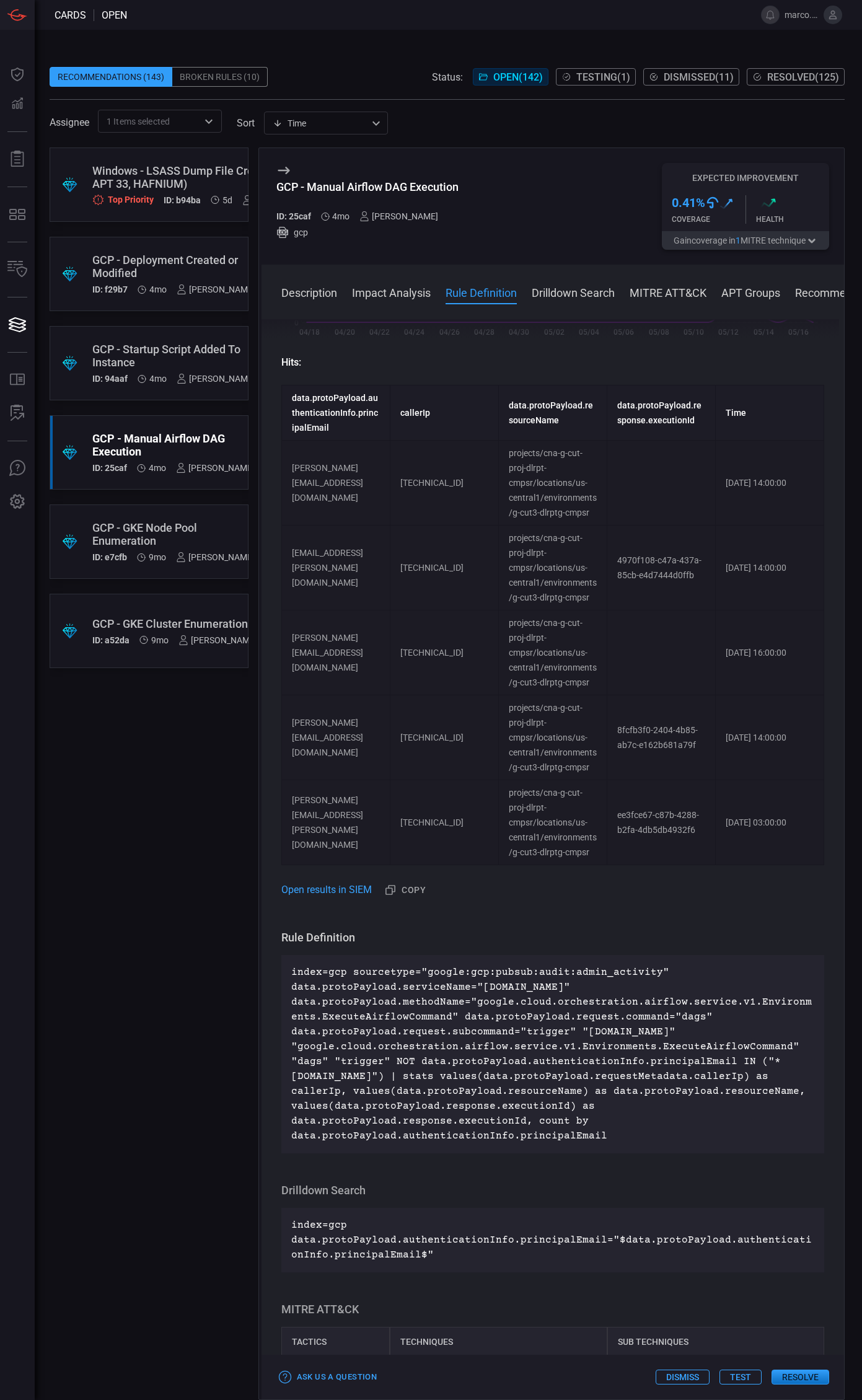
scroll to position [469, 0]
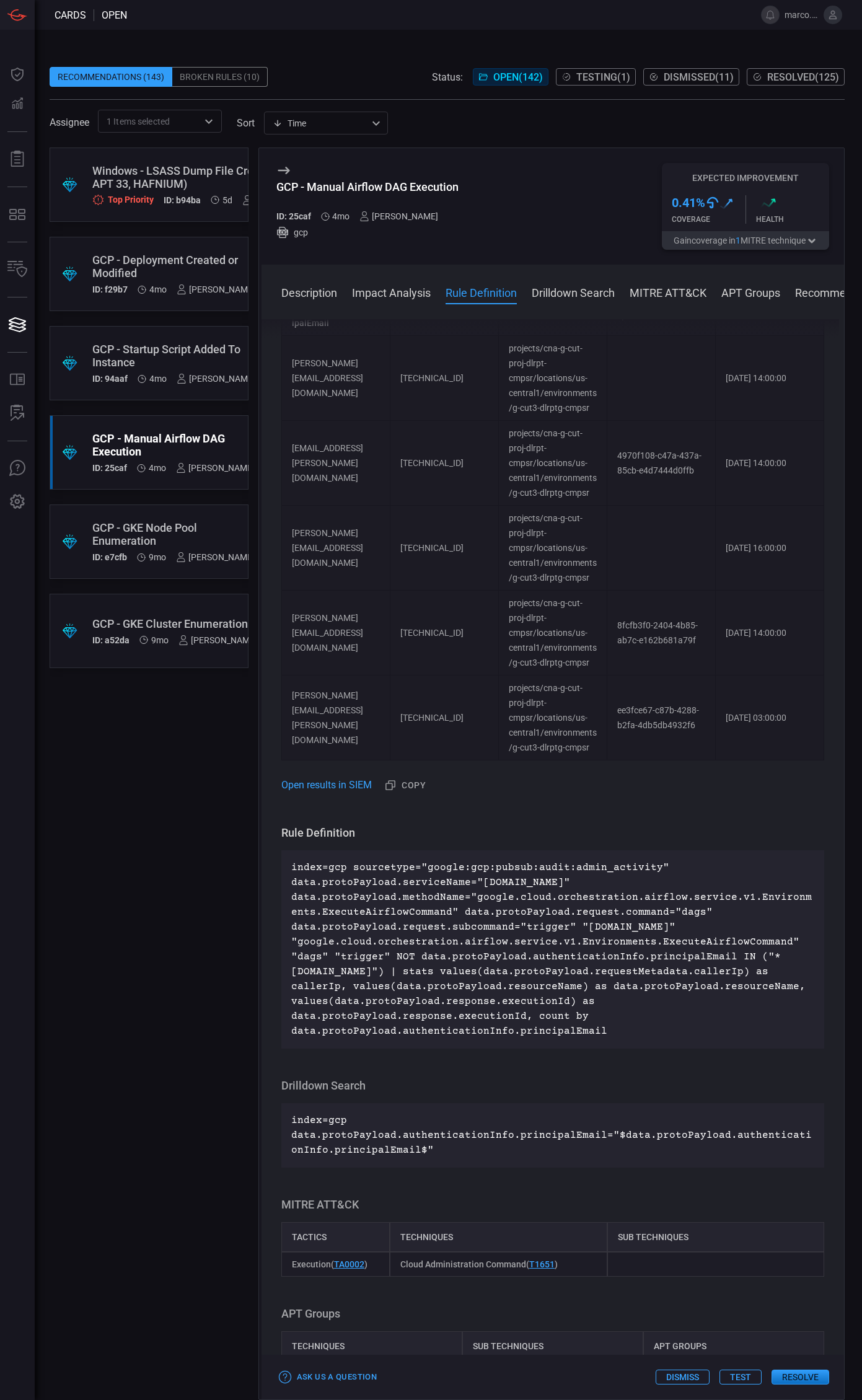
click at [491, 878] on p "index=gcp sourcetype="google:gcp:pubsub:audit:admin_activity" data.protoPayload…" at bounding box center [553, 949] width 523 height 178
